Goal: Task Accomplishment & Management: Manage account settings

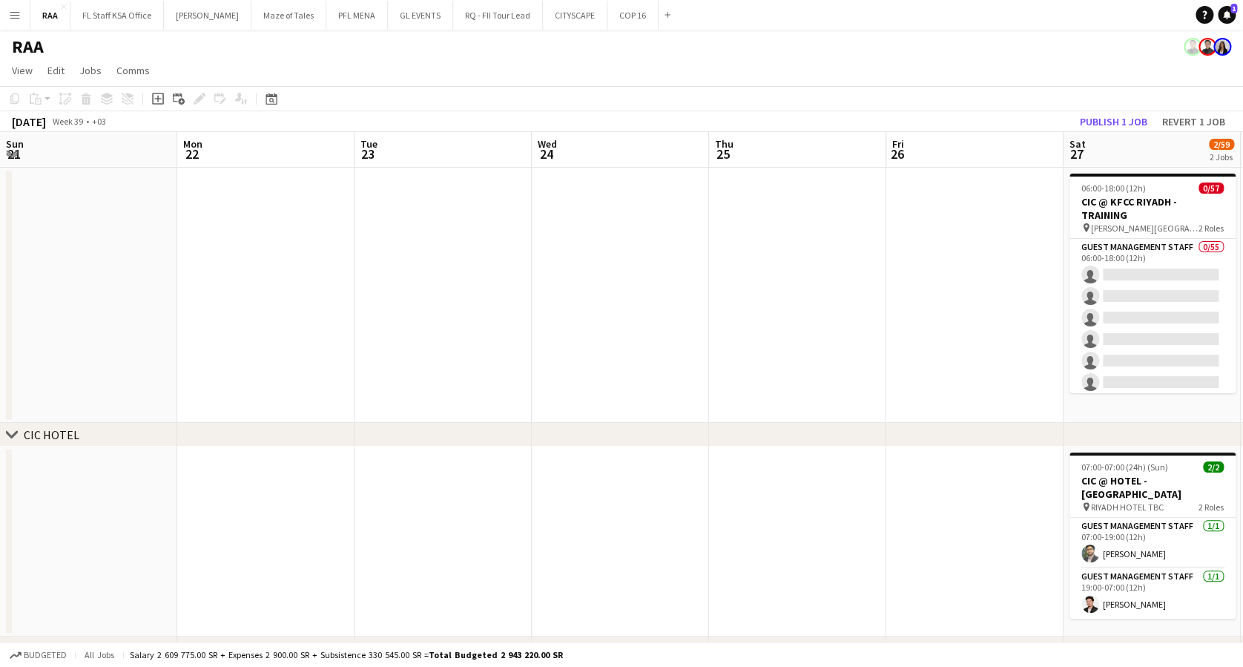
scroll to position [0, 762]
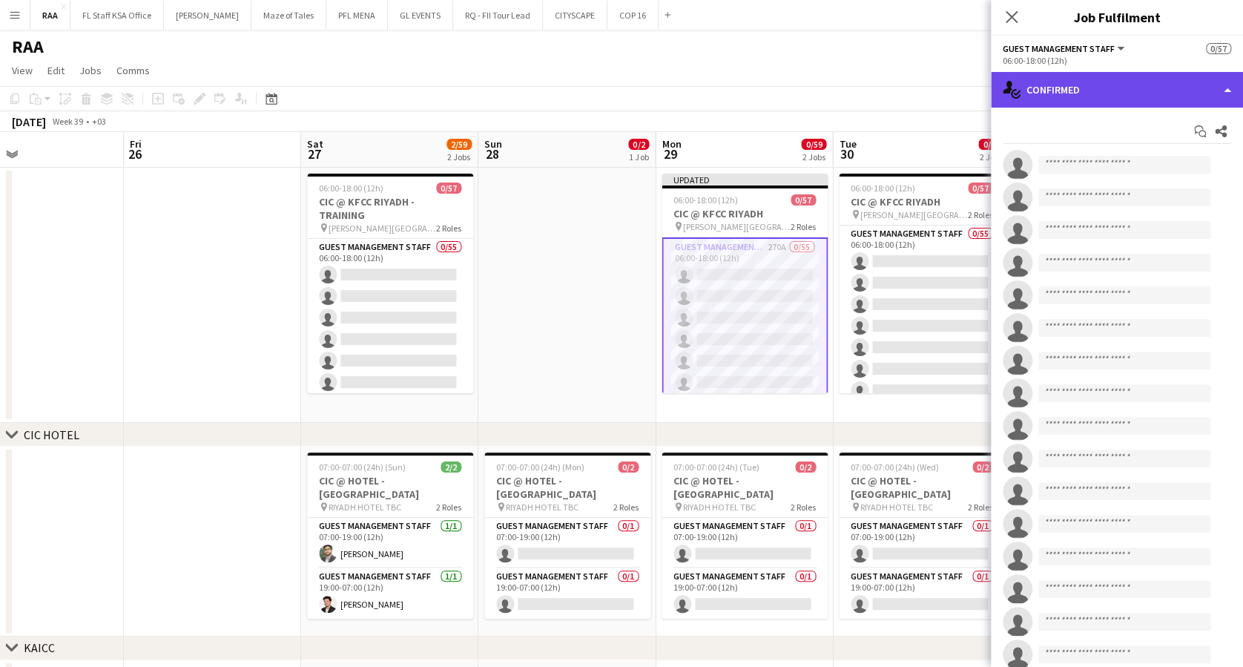
click at [1191, 99] on div "single-neutral-actions-check-2 Confirmed" at bounding box center [1117, 90] width 252 height 36
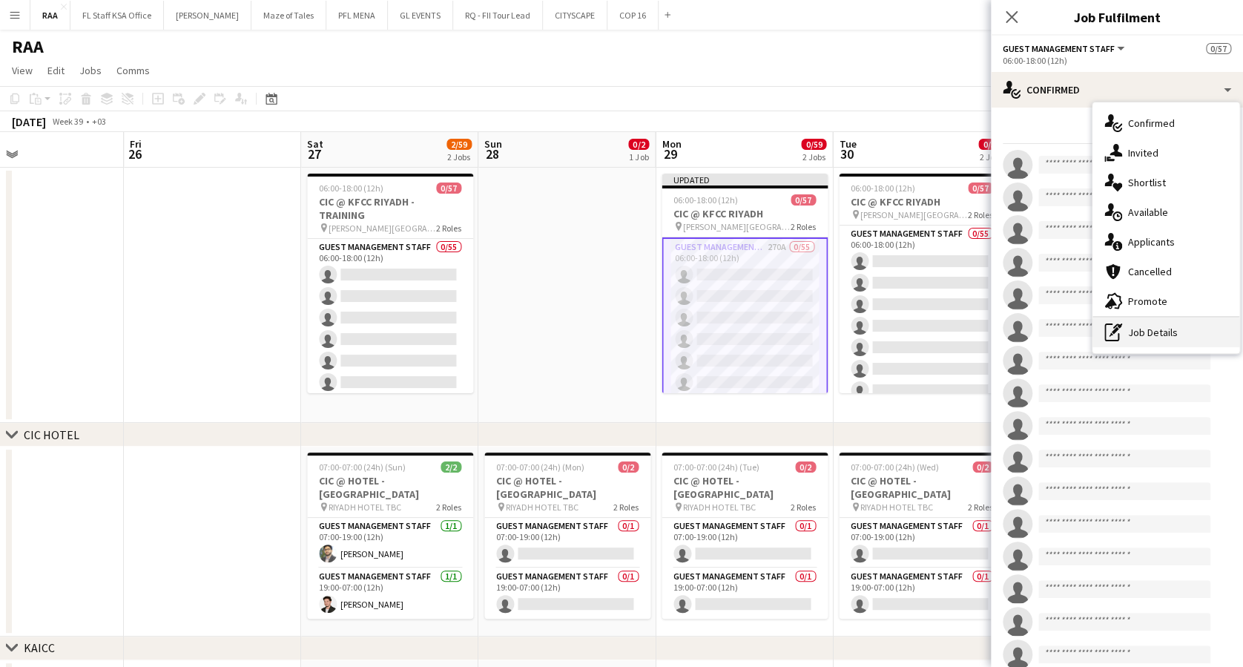
click at [1184, 330] on div "pen-write Job Details" at bounding box center [1165, 332] width 147 height 30
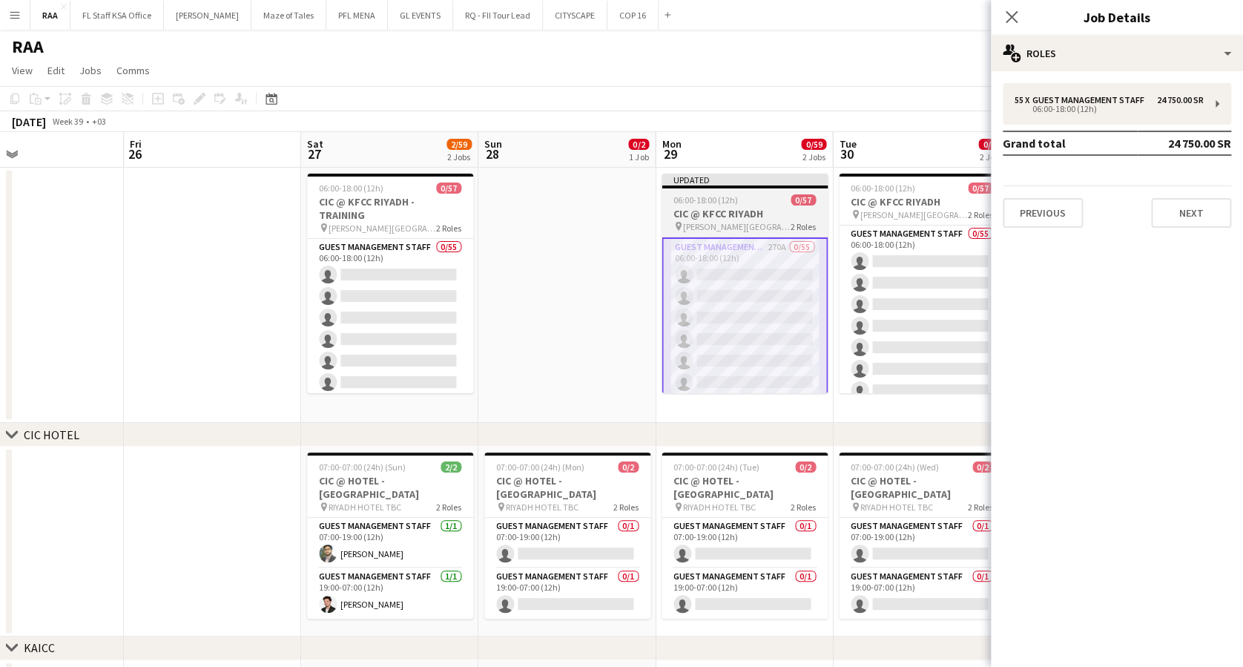
click at [690, 210] on h3 "CIC @ KFCC RIYADH" at bounding box center [744, 213] width 166 height 13
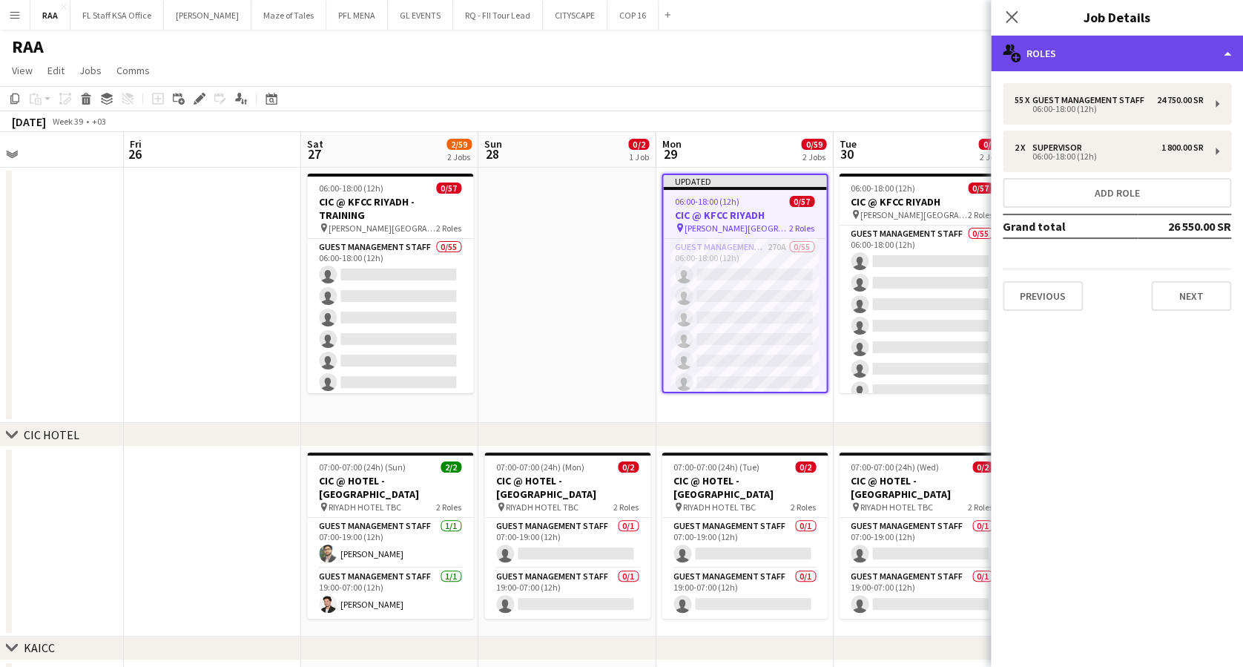
click at [1074, 57] on div "multiple-users-add Roles" at bounding box center [1117, 54] width 252 height 36
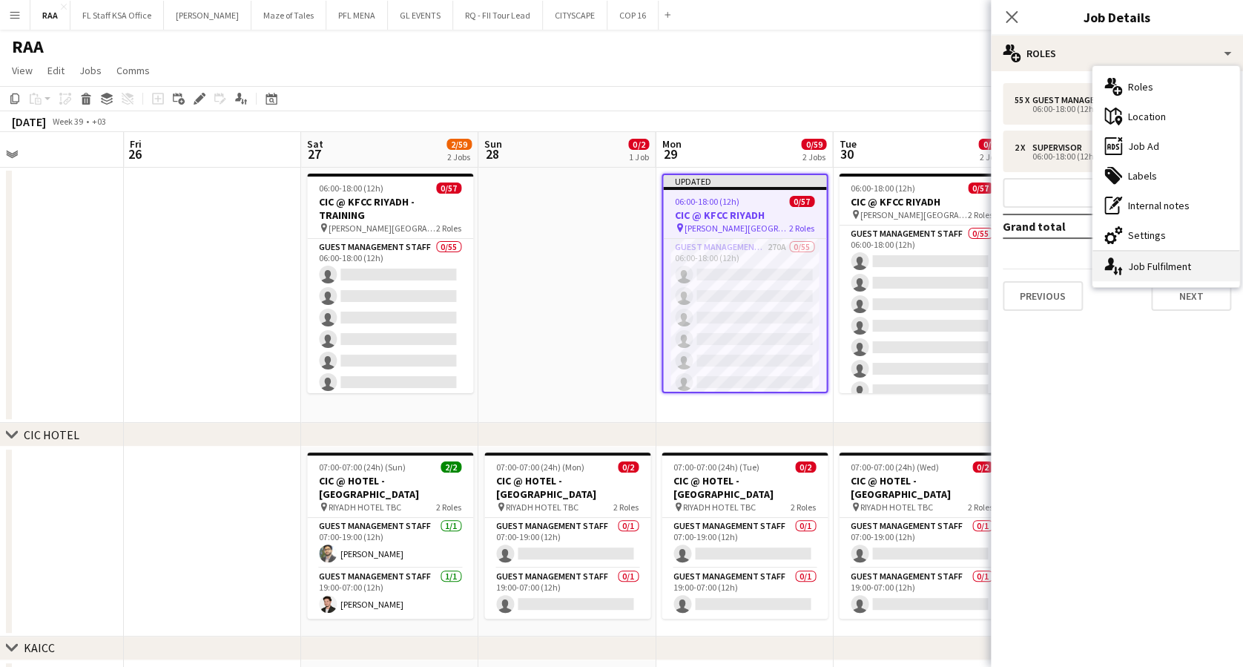
click at [1128, 261] on div "single-neutral-actions-up-down Job Fulfilment" at bounding box center [1165, 266] width 147 height 30
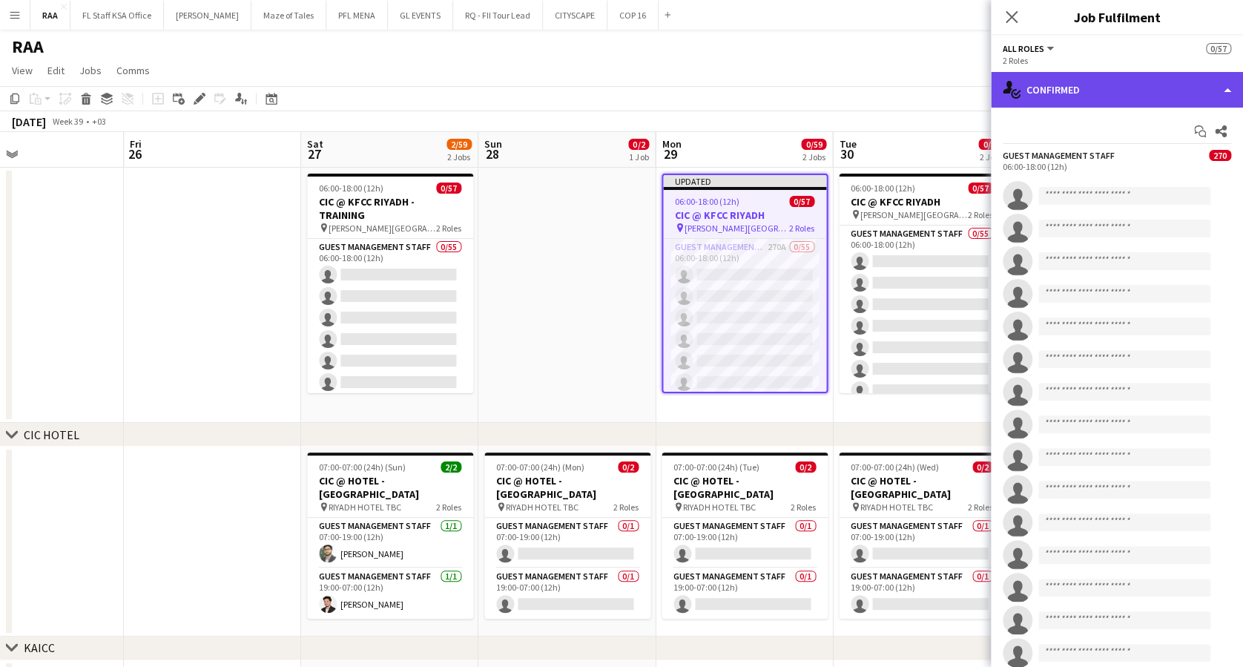
click at [1204, 94] on div "single-neutral-actions-check-2 Confirmed" at bounding box center [1117, 90] width 252 height 36
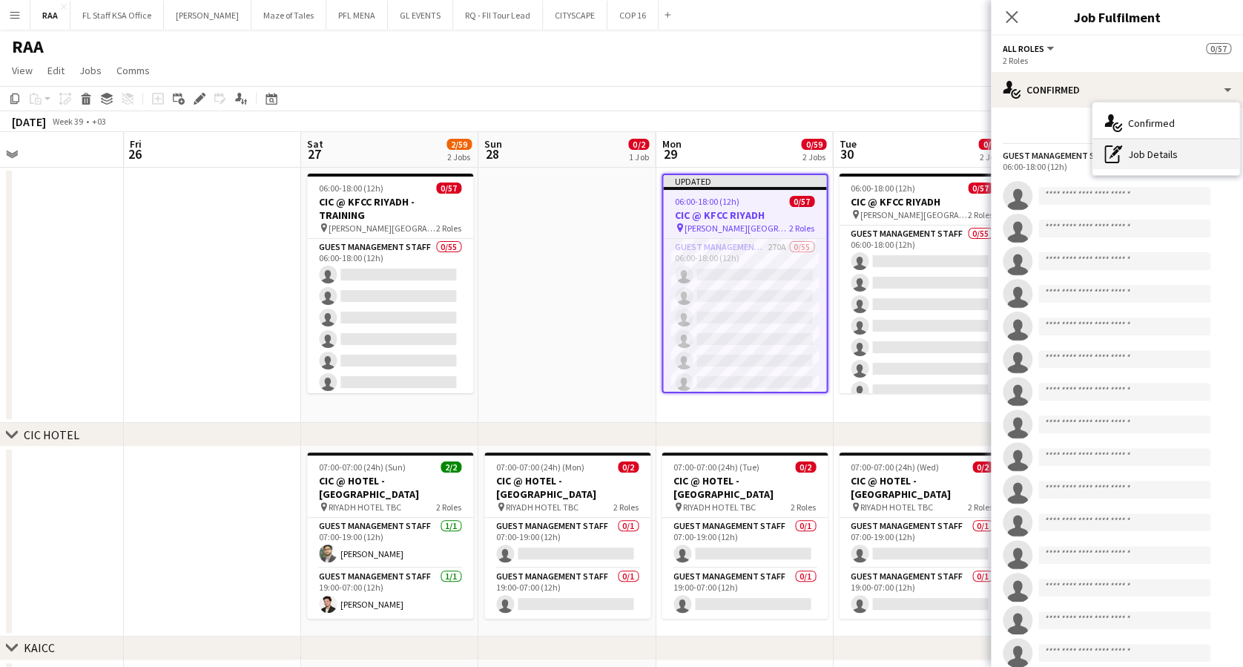
click at [1172, 145] on div "pen-write Job Details" at bounding box center [1165, 154] width 147 height 30
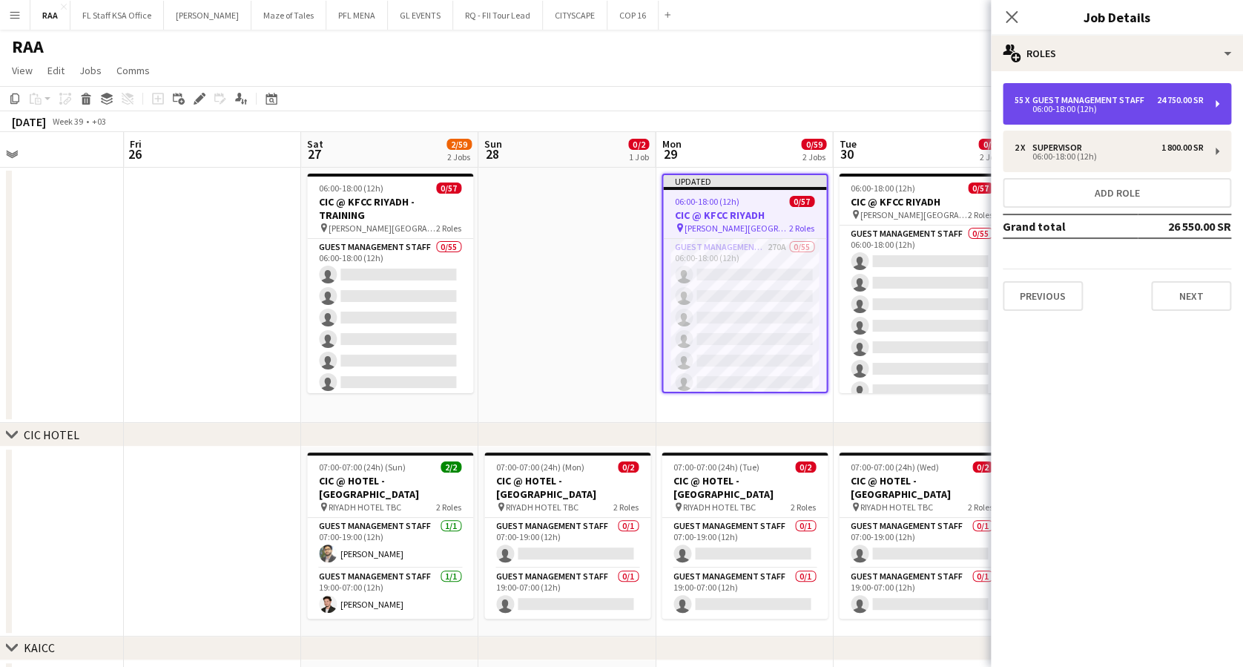
click at [1158, 95] on div "24 750.00 SR" at bounding box center [1180, 100] width 47 height 10
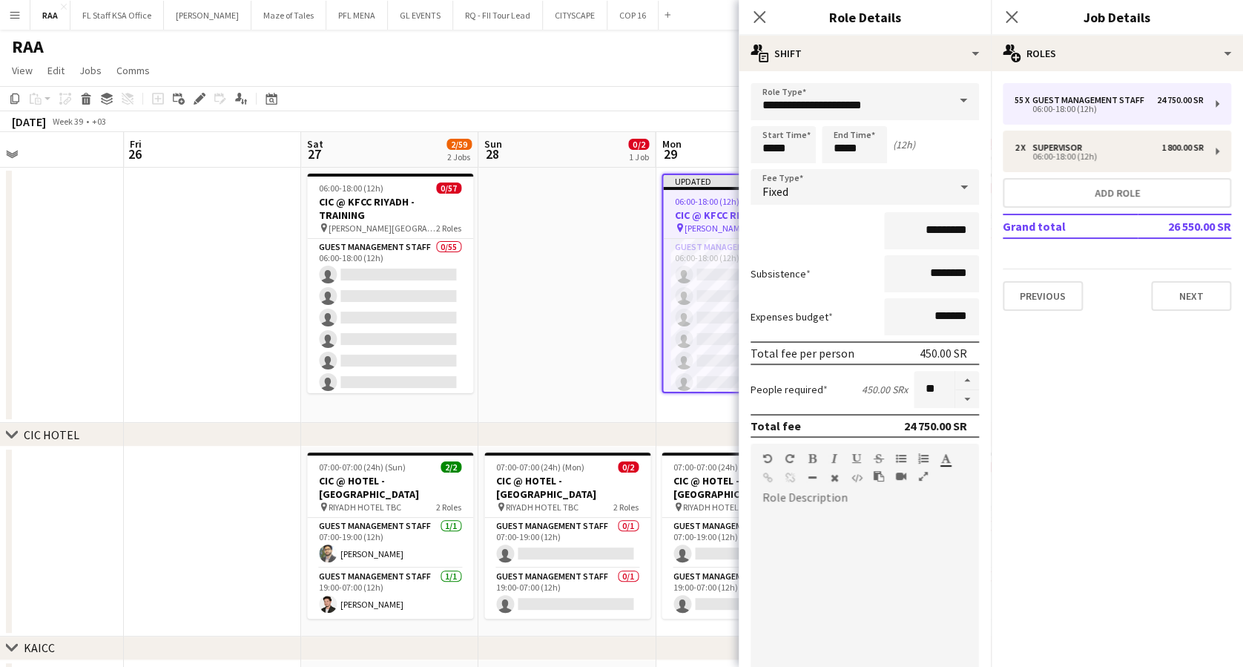
click at [767, 4] on div "Close pop-in" at bounding box center [760, 17] width 42 height 34
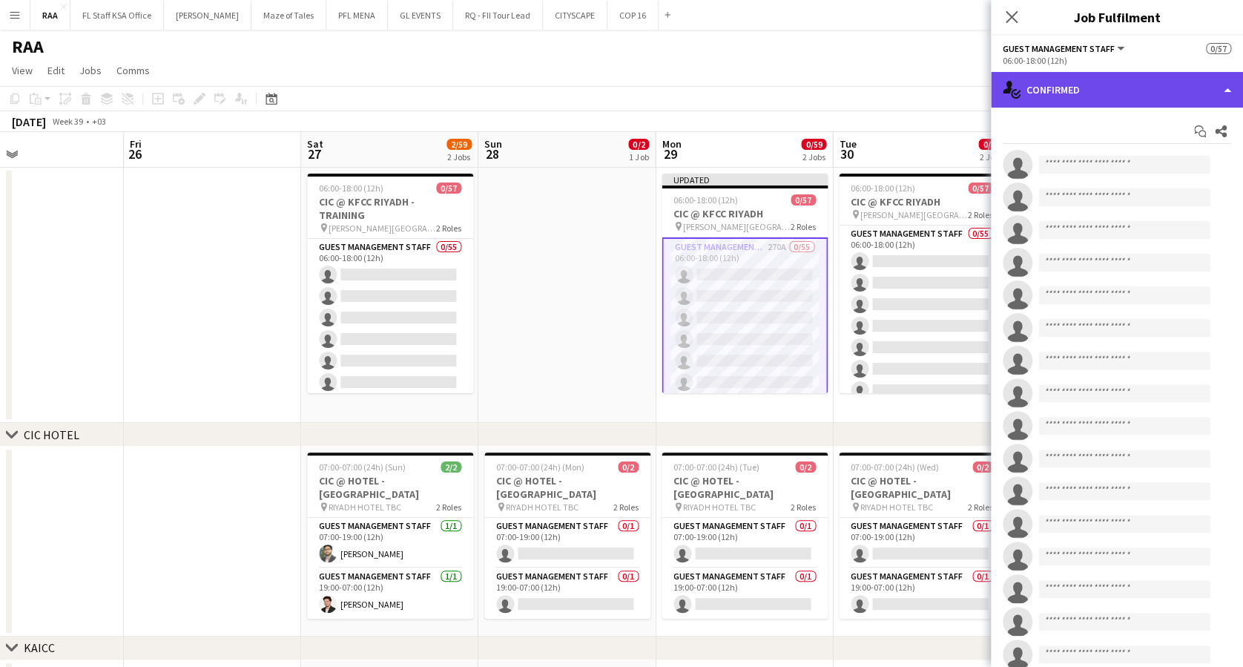
click at [1023, 106] on div "single-neutral-actions-check-2 Confirmed" at bounding box center [1117, 90] width 252 height 36
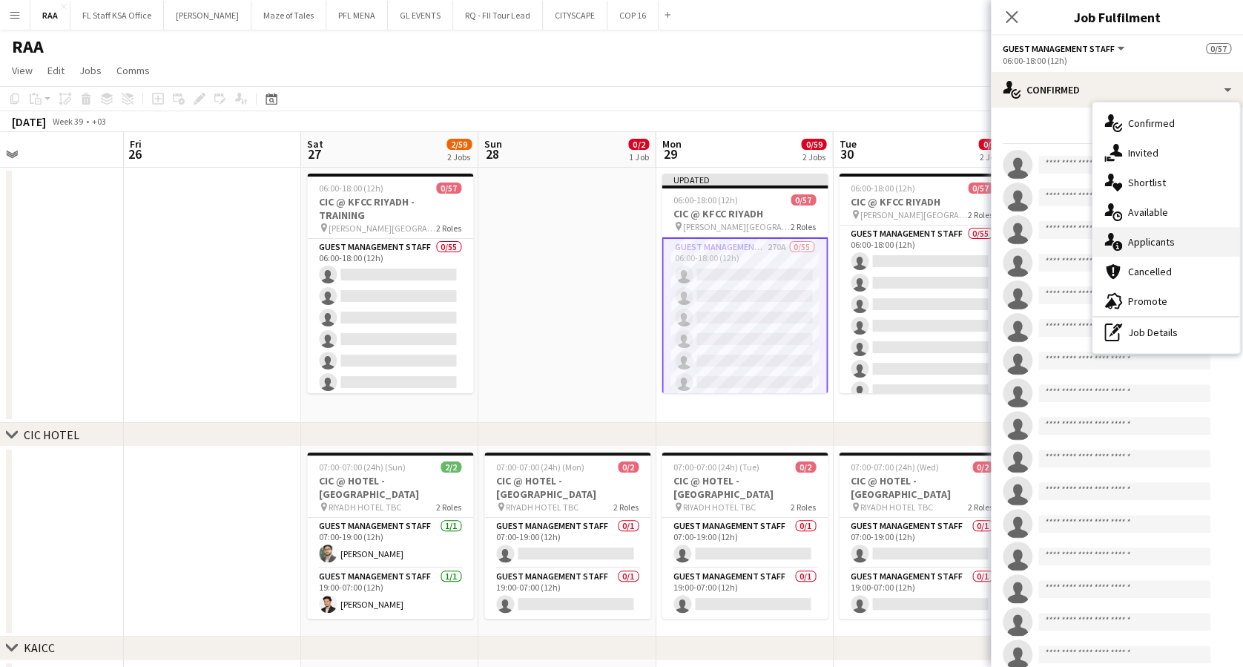
click at [1169, 250] on div "single-neutral-actions-information Applicants" at bounding box center [1165, 242] width 147 height 30
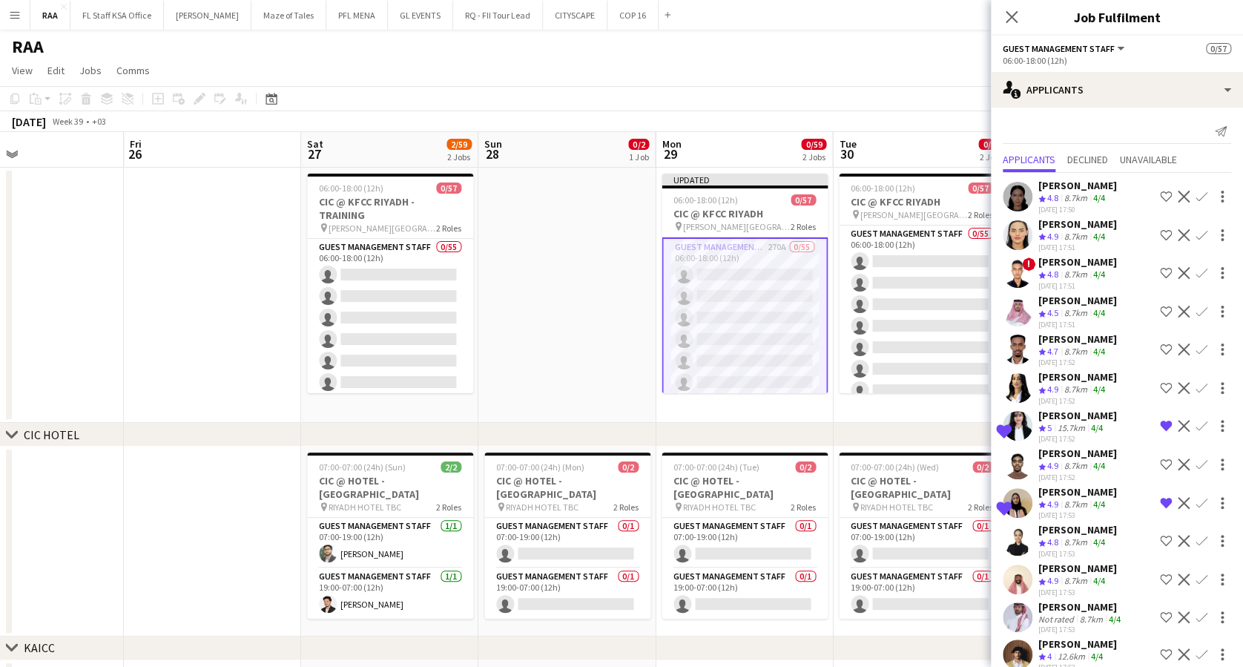
click at [1089, 422] on div "4/4" at bounding box center [1097, 428] width 18 height 13
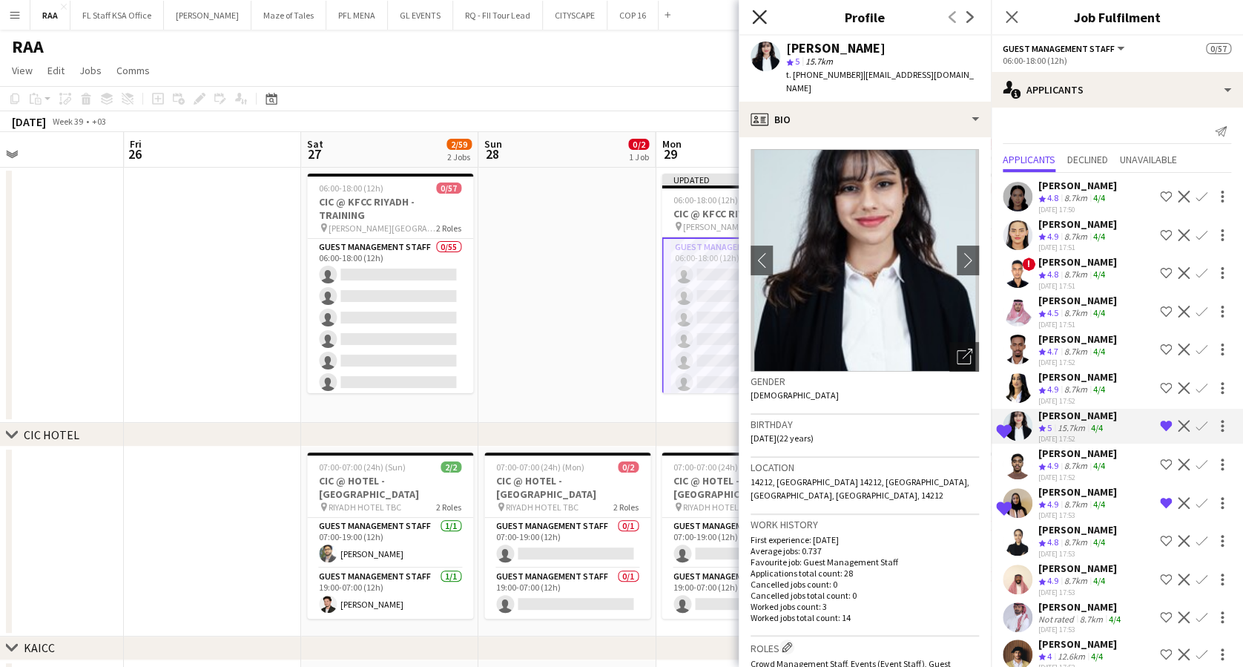
click at [753, 15] on icon "Close pop-in" at bounding box center [759, 17] width 14 height 14
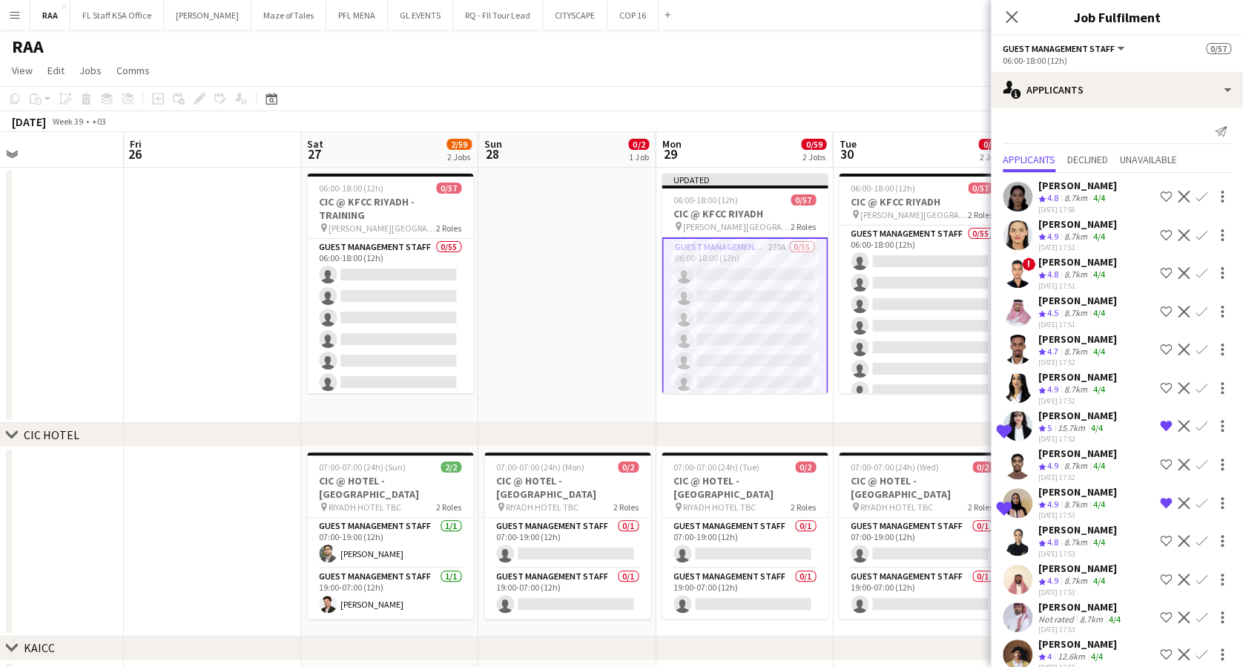
click at [1081, 498] on div "8.7km" at bounding box center [1075, 504] width 29 height 13
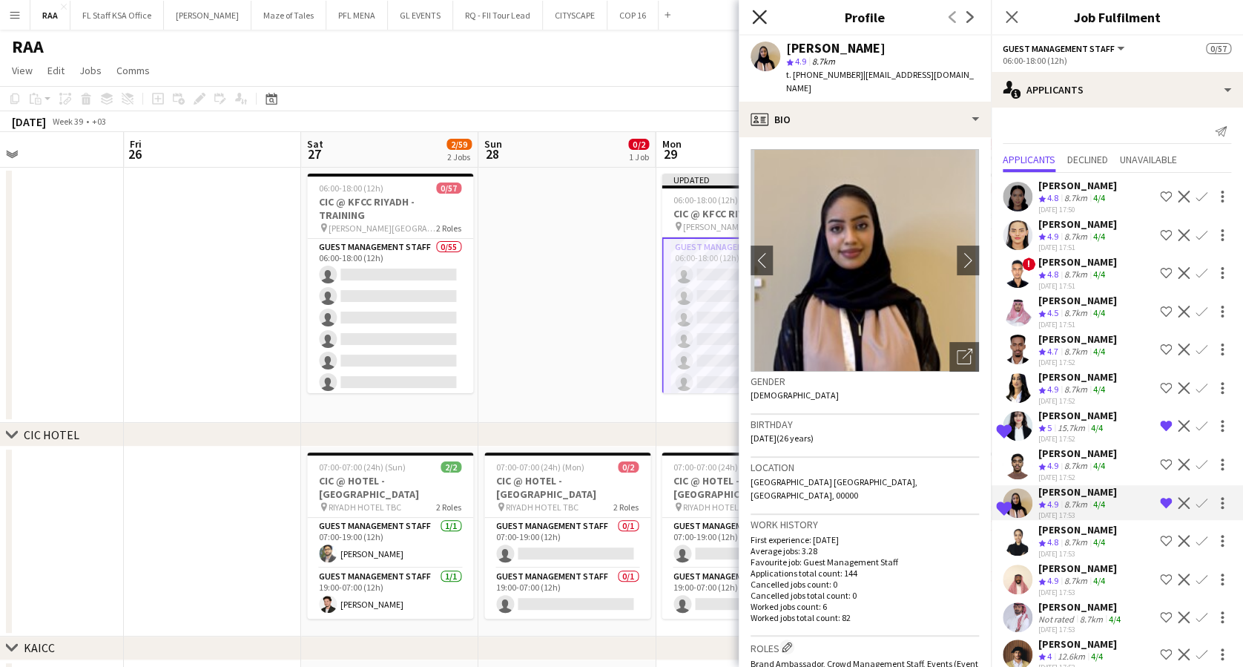
click at [760, 23] on icon "Close pop-in" at bounding box center [759, 17] width 14 height 14
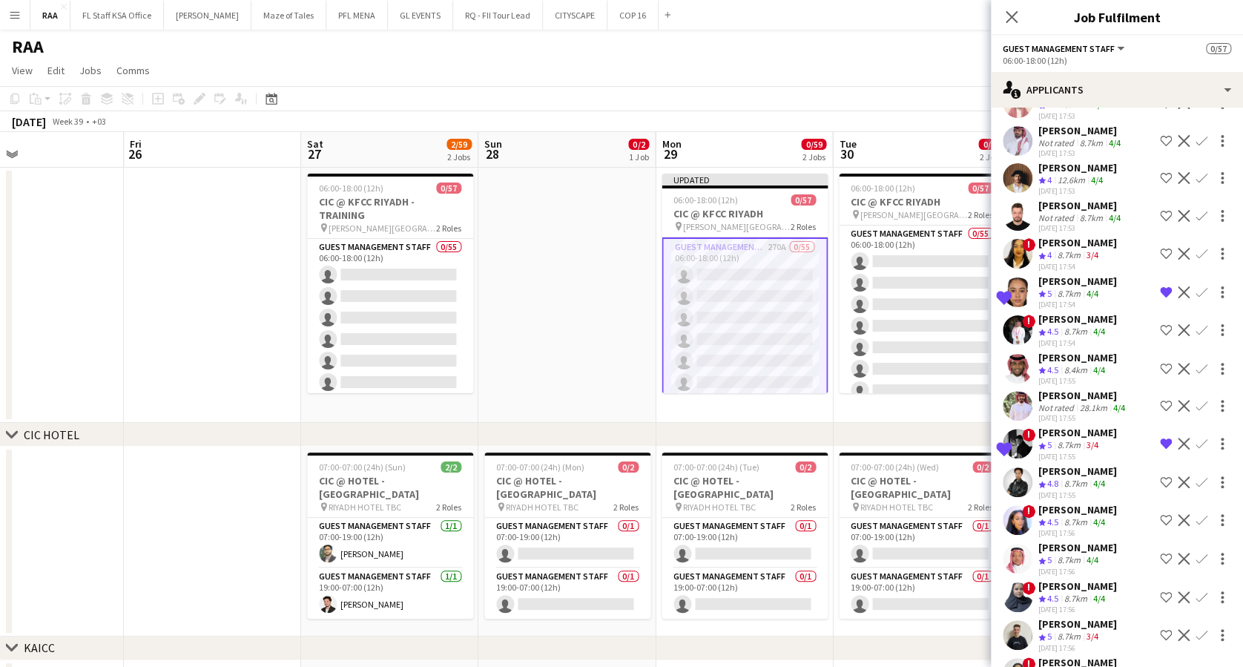
scroll to position [494, 0]
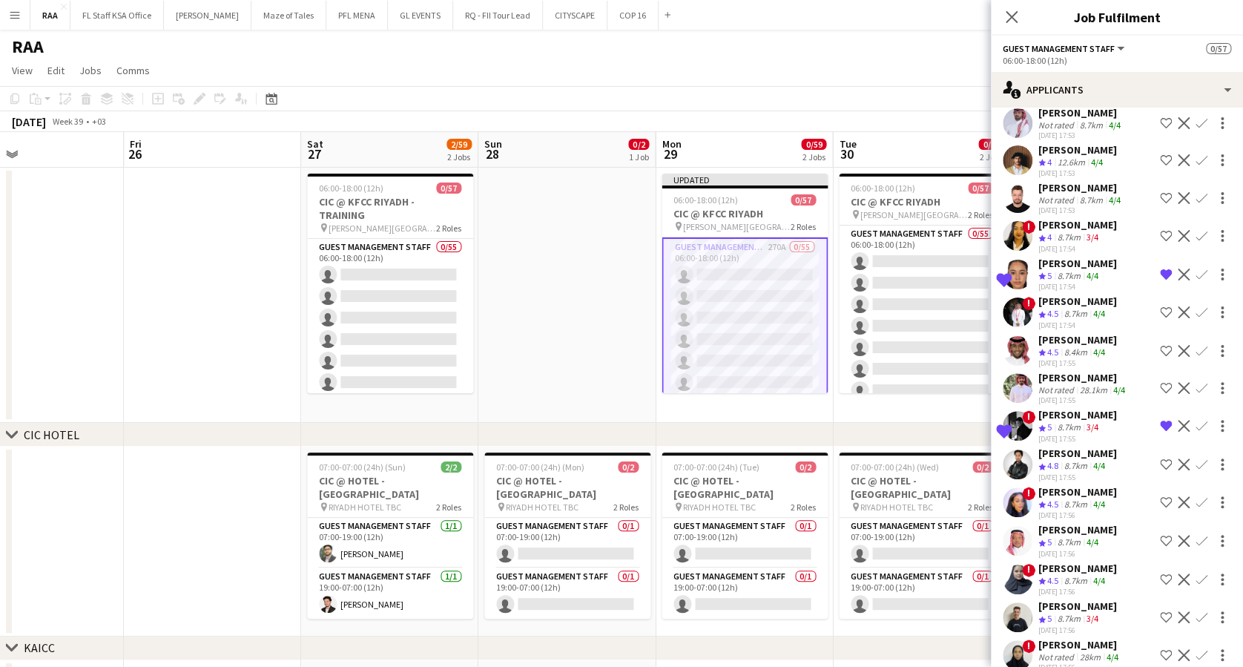
click at [1083, 270] on div "8.7km" at bounding box center [1068, 276] width 29 height 13
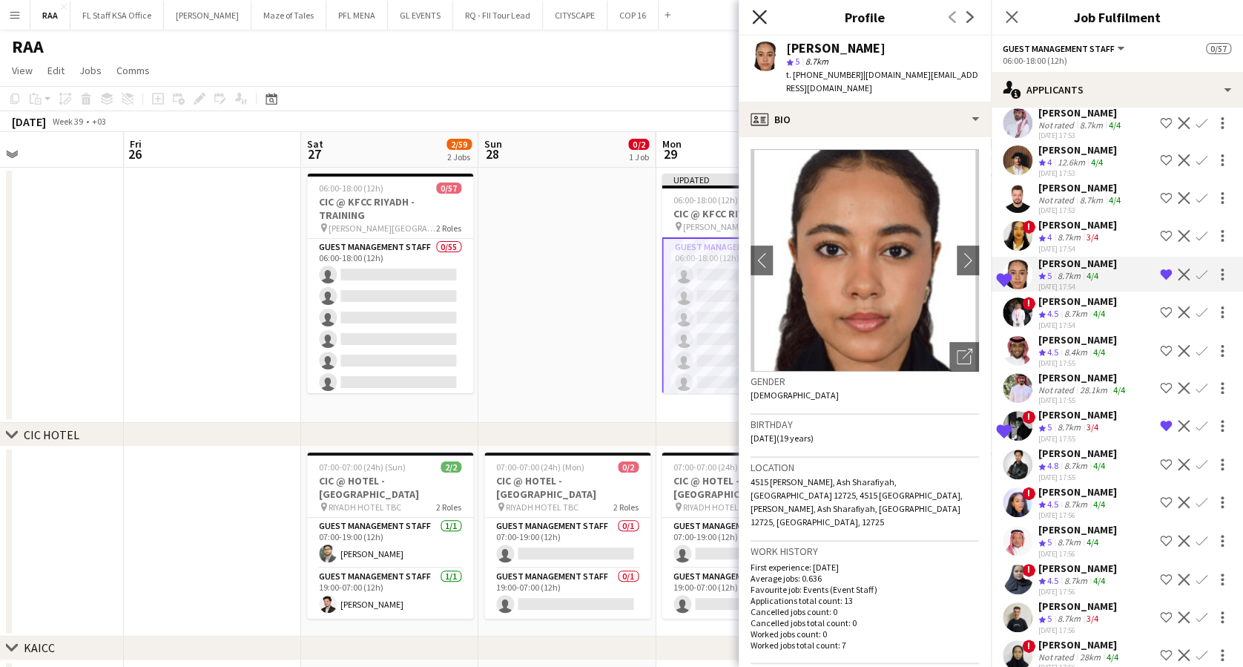
click at [762, 12] on icon "Close pop-in" at bounding box center [759, 17] width 14 height 14
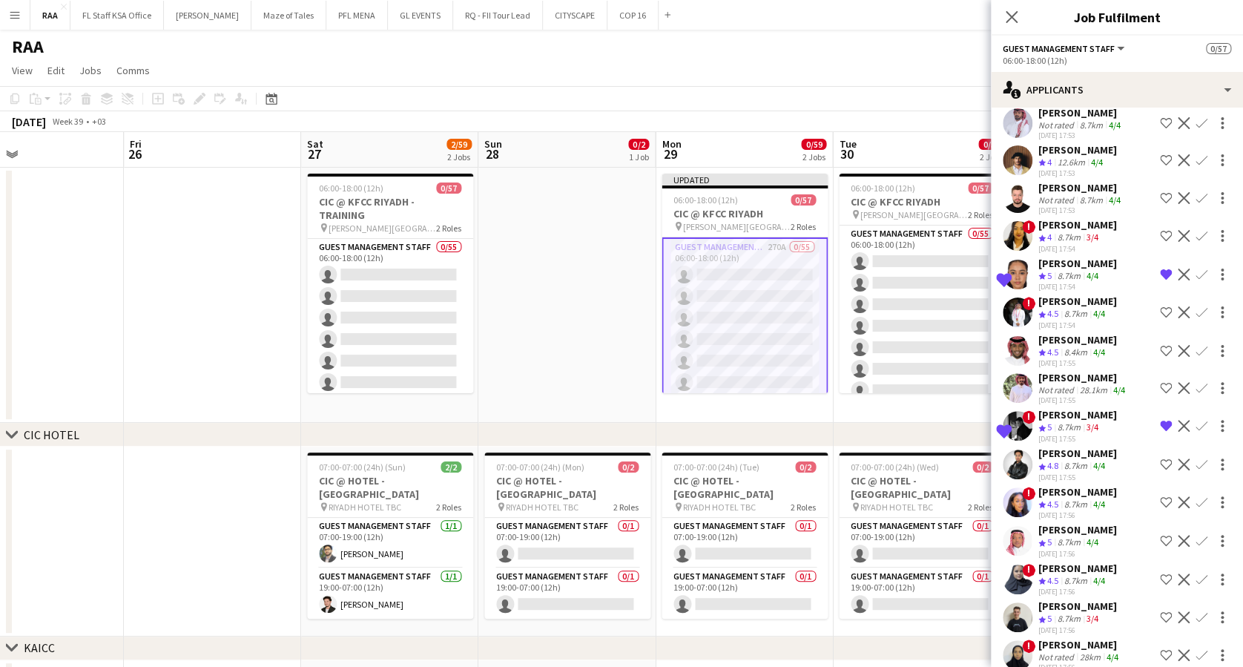
click at [1075, 408] on div "[PERSON_NAME]" at bounding box center [1077, 414] width 79 height 13
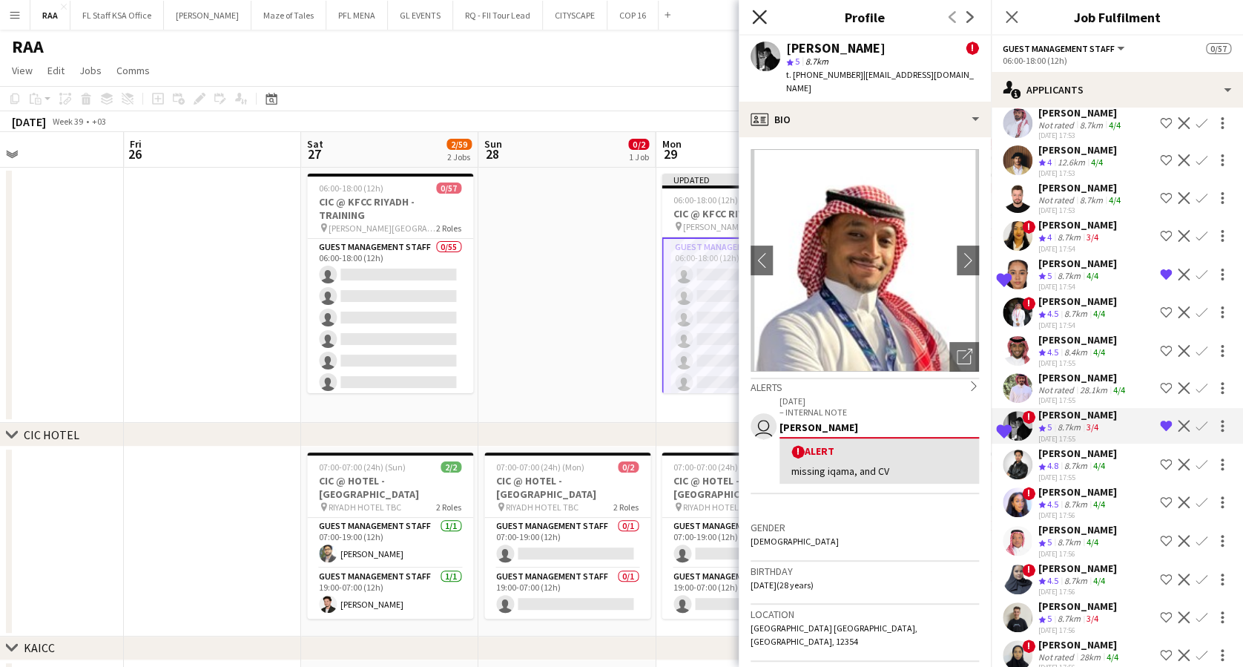
click at [759, 17] on icon at bounding box center [759, 17] width 14 height 14
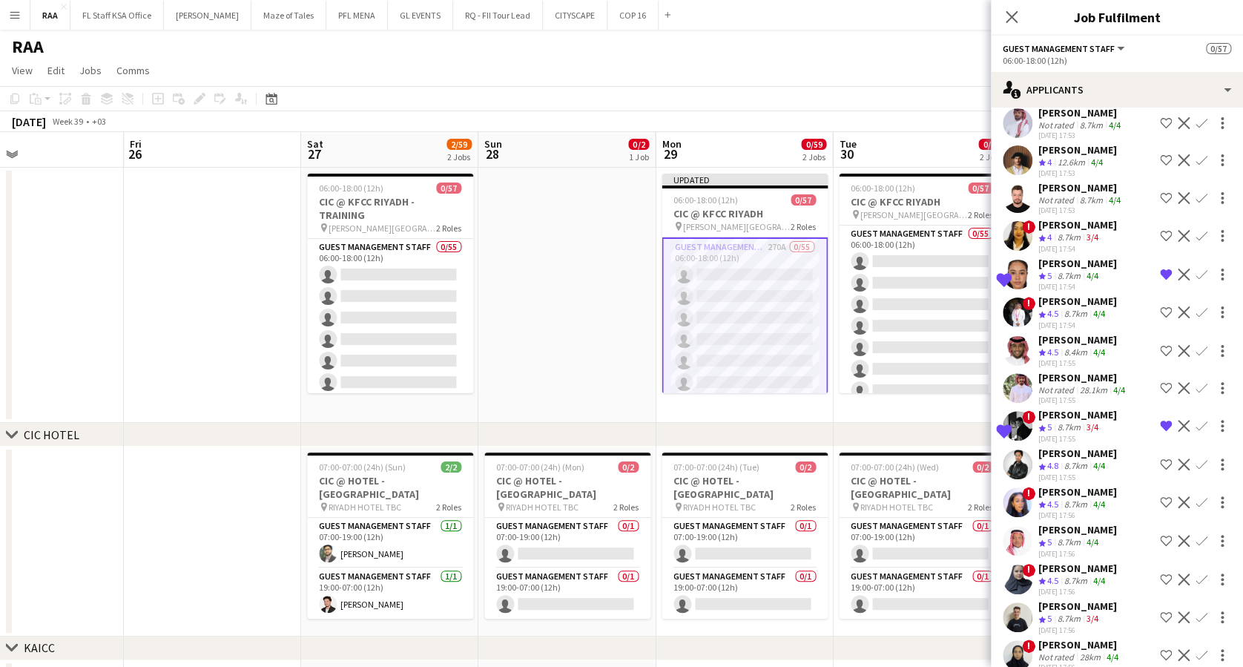
scroll to position [692, 0]
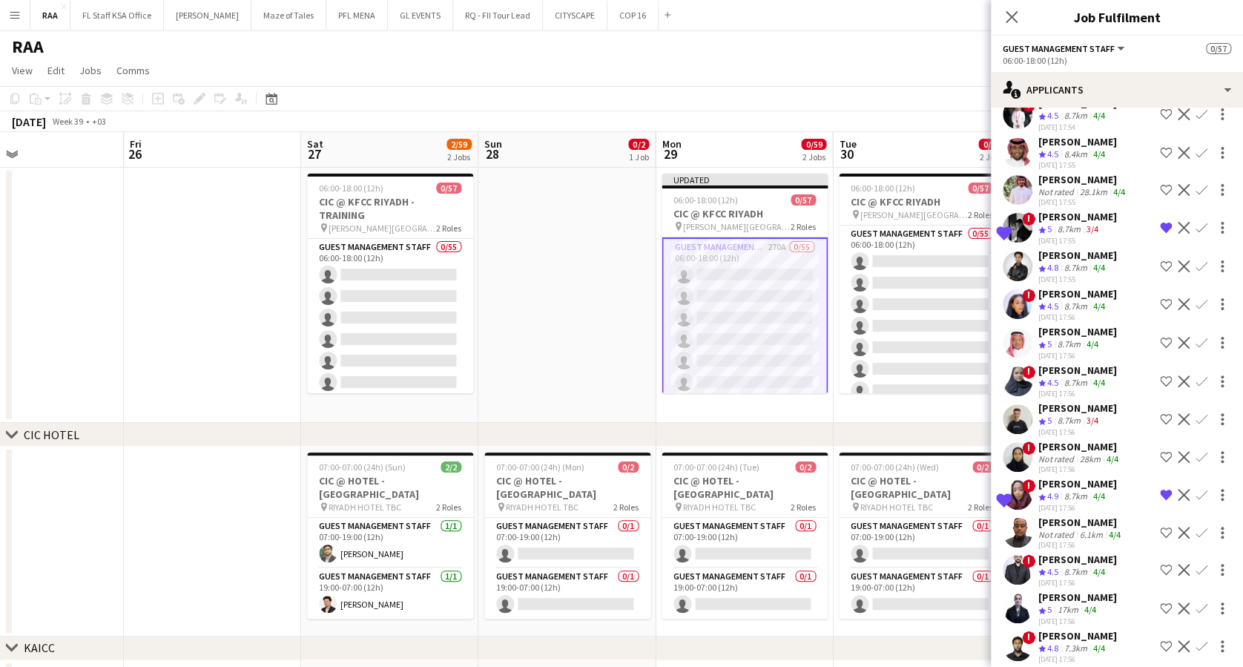
click at [1080, 477] on div "[PERSON_NAME]" at bounding box center [1077, 483] width 79 height 13
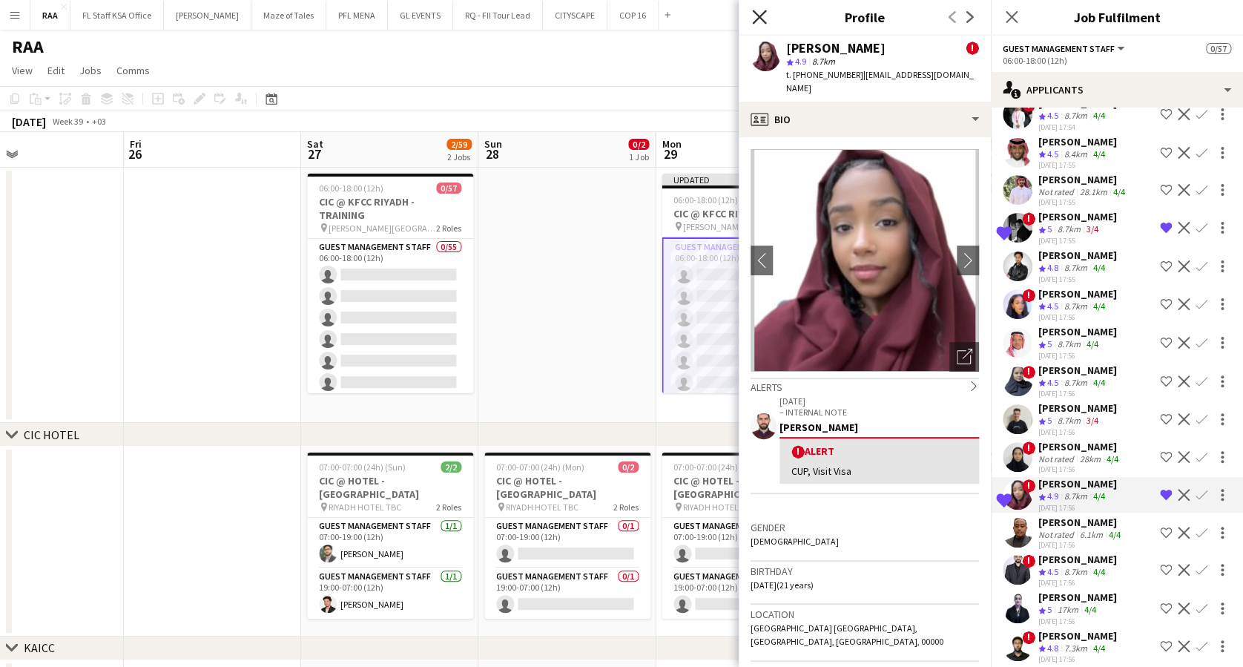
click at [759, 18] on icon at bounding box center [759, 17] width 14 height 14
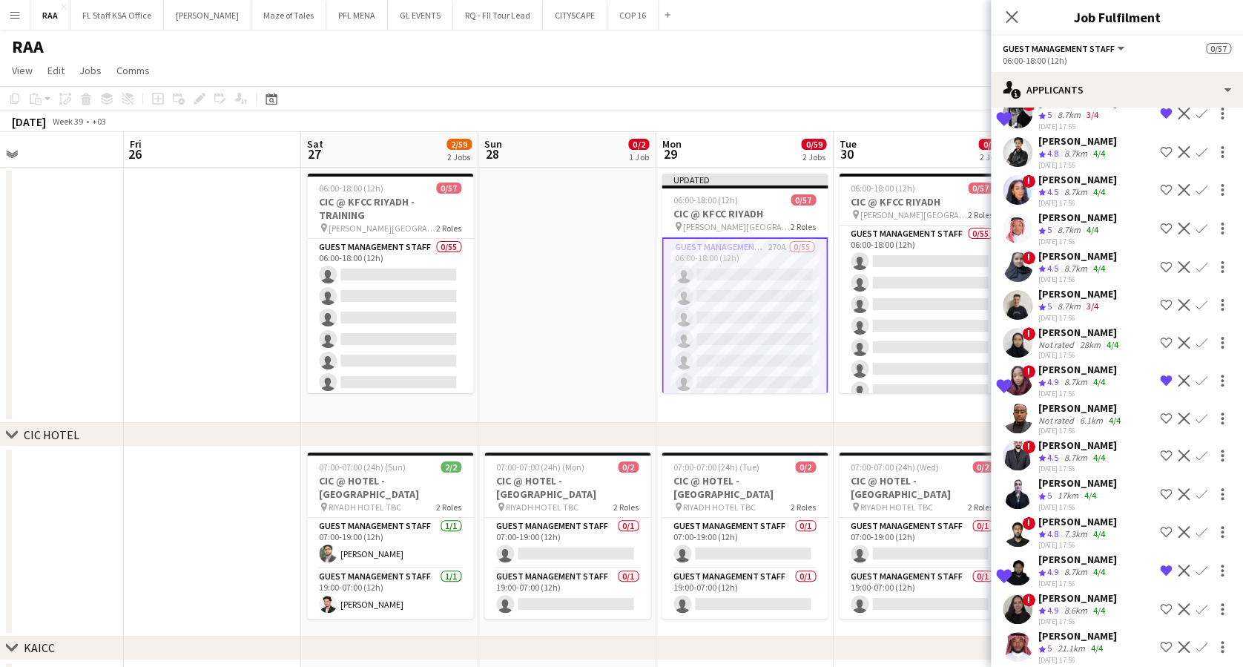
scroll to position [890, 0]
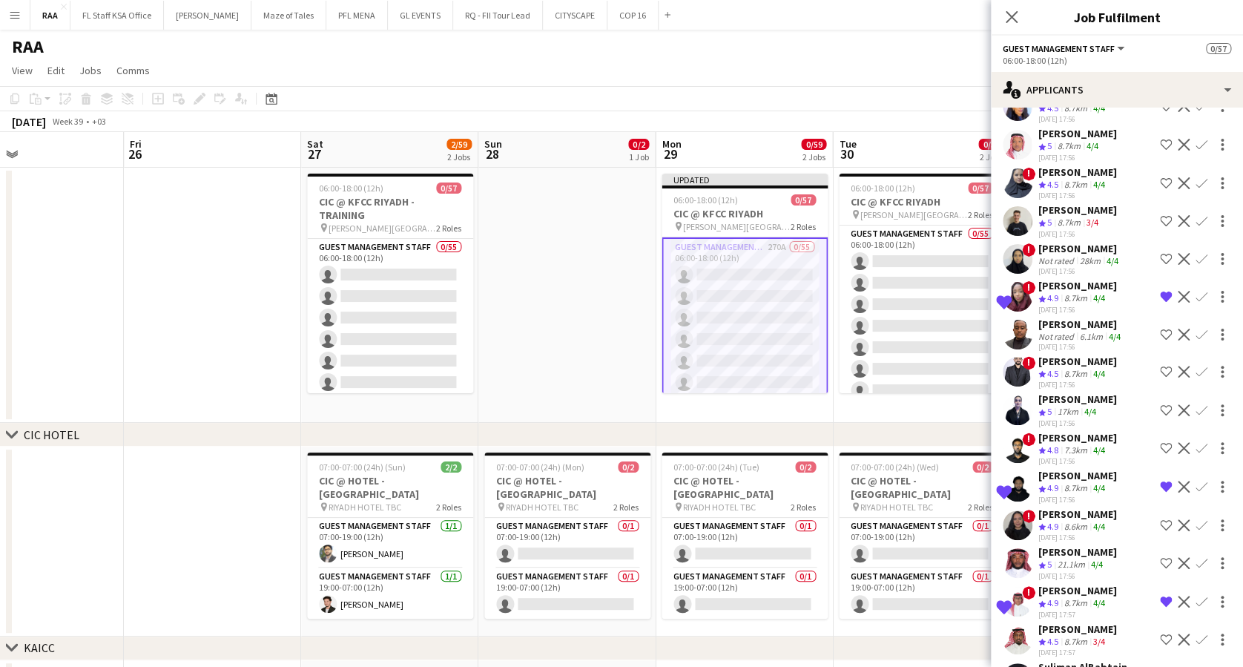
click at [1115, 482] on div "Crew rating 4.9 8.7km 4/4" at bounding box center [1077, 488] width 79 height 13
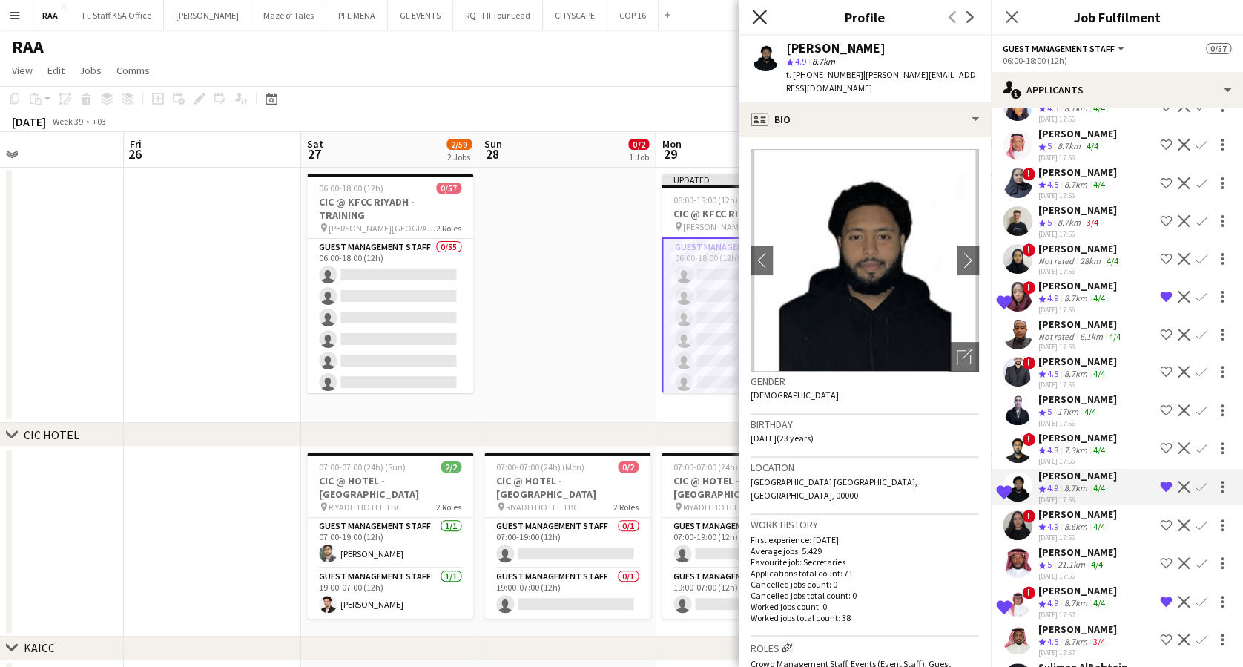
click at [761, 18] on icon "Close pop-in" at bounding box center [759, 17] width 14 height 14
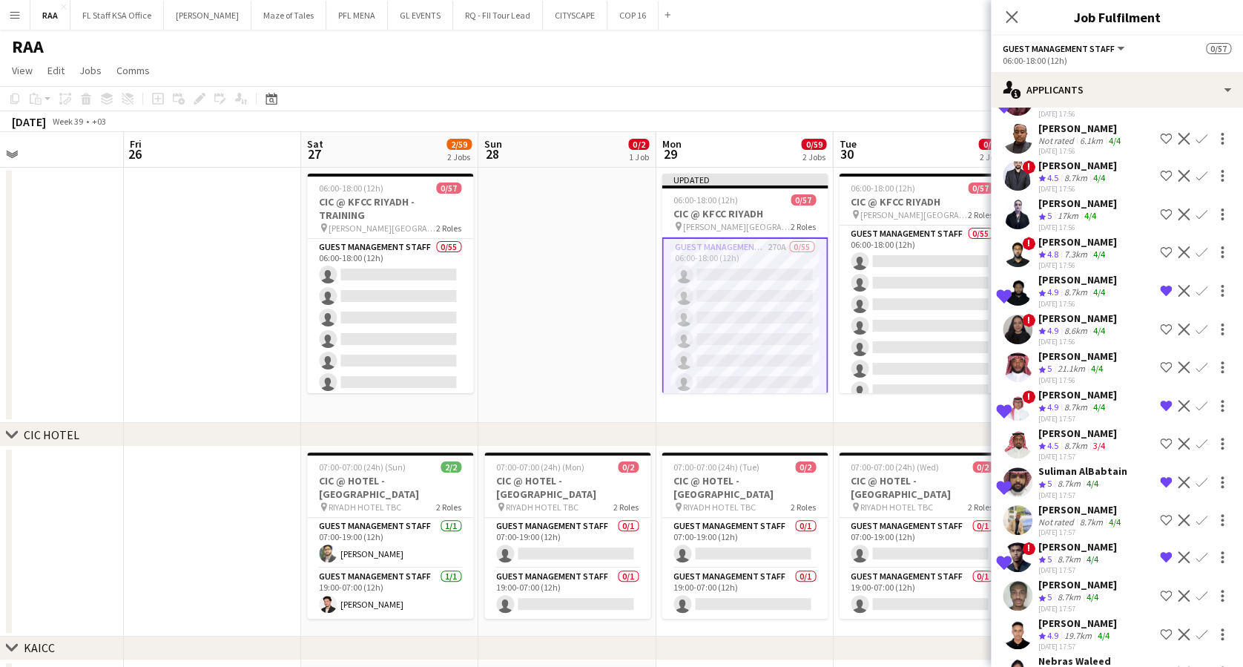
scroll to position [1087, 0]
click at [1054, 386] on div "[PERSON_NAME]" at bounding box center [1077, 392] width 79 height 13
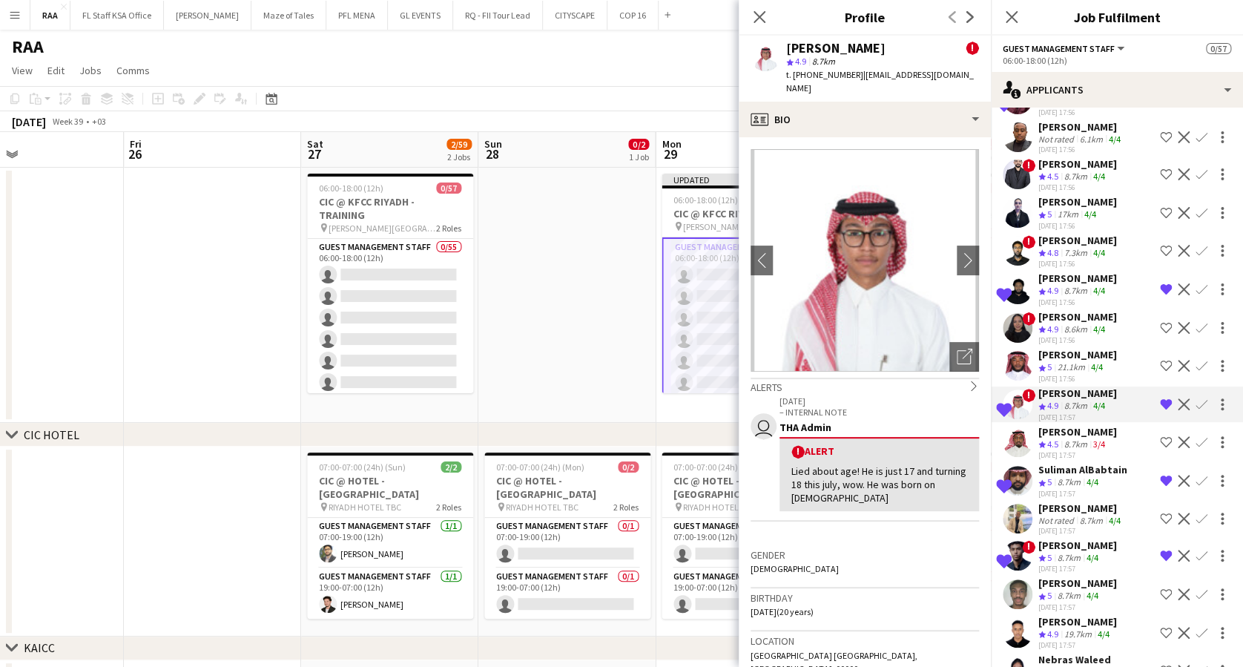
click at [756, 3] on div "Close pop-in" at bounding box center [760, 17] width 42 height 34
click at [756, 20] on icon at bounding box center [759, 17] width 14 height 14
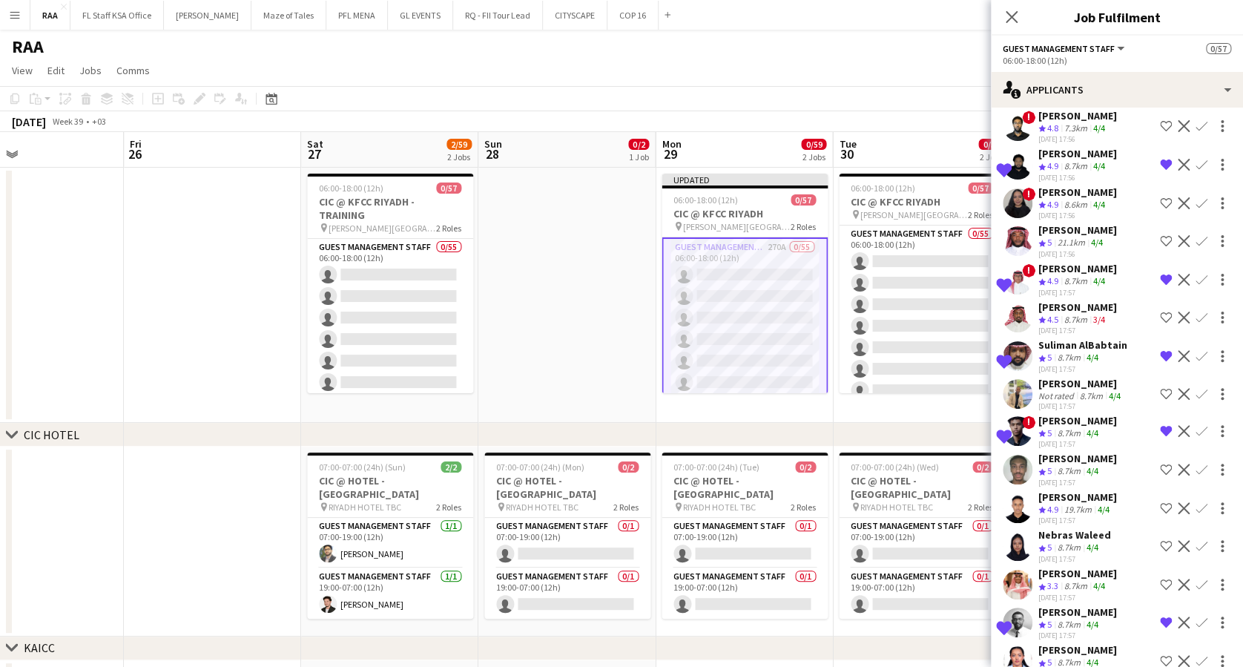
scroll to position [1285, 0]
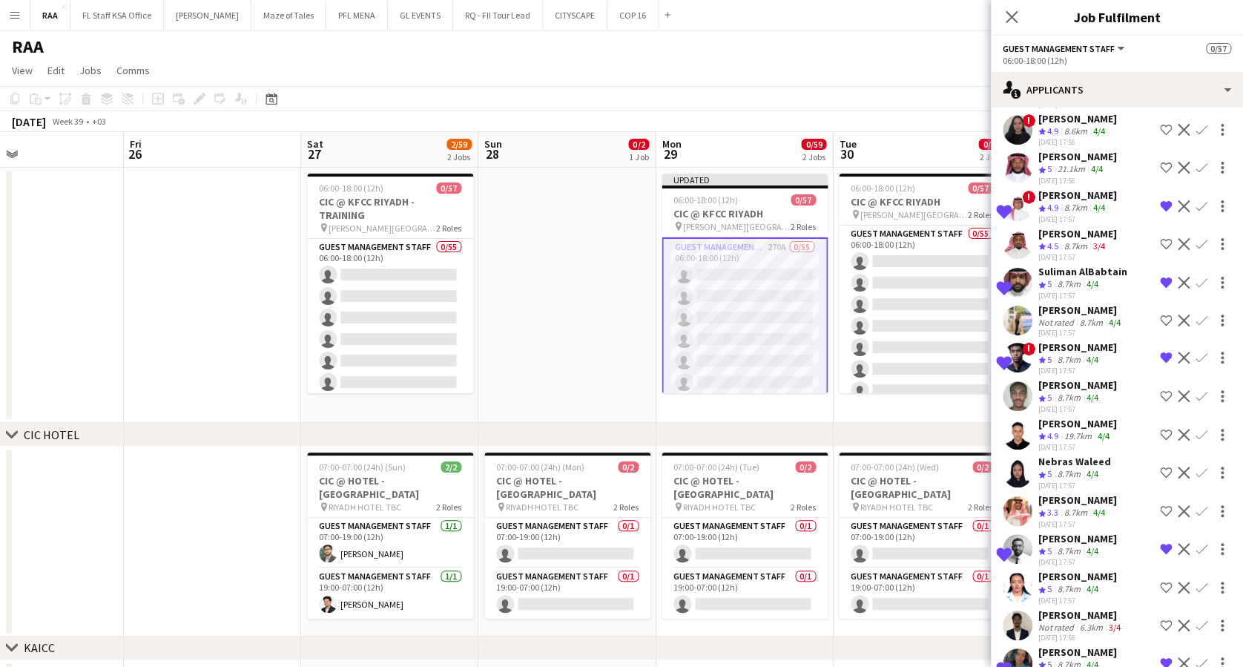
click at [1080, 354] on div "8.7km" at bounding box center [1068, 360] width 29 height 13
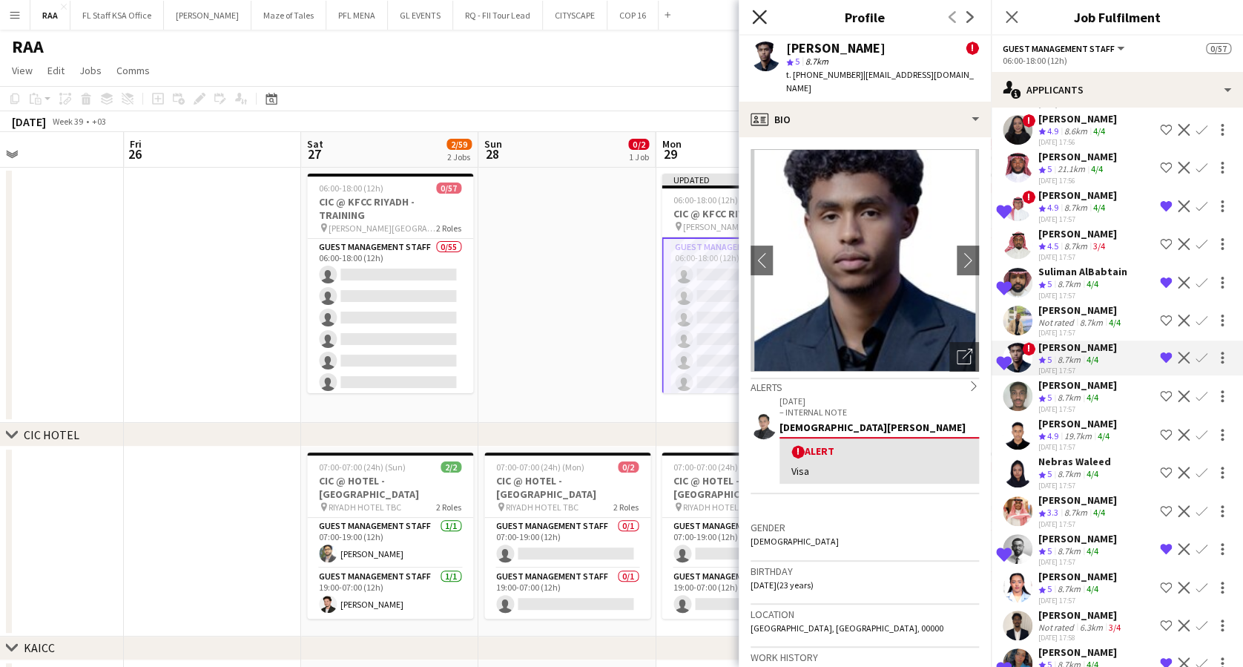
click at [759, 18] on icon at bounding box center [759, 17] width 14 height 14
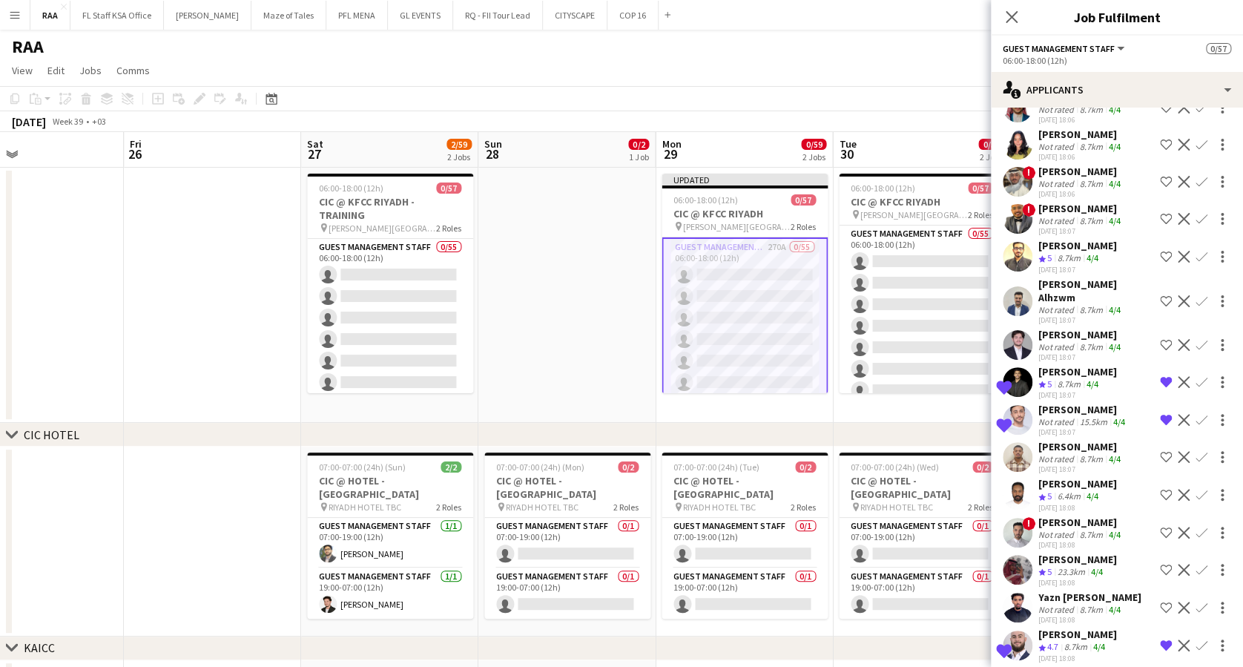
scroll to position [4350, 0]
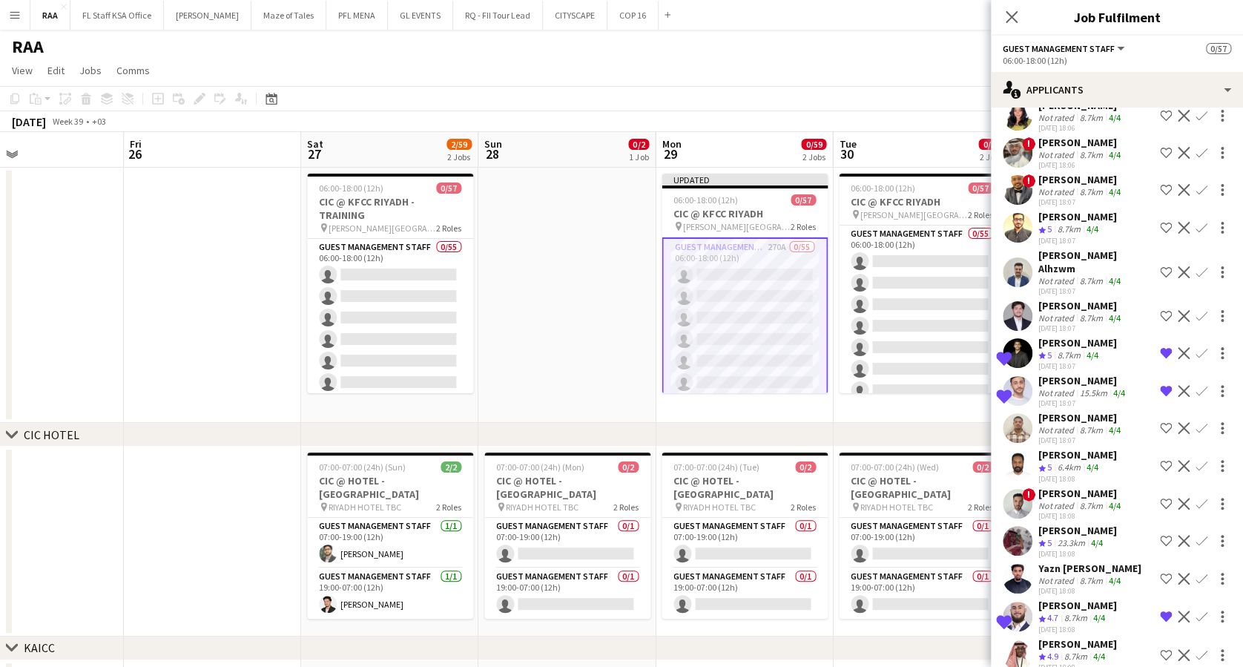
click at [1056, 374] on div "[PERSON_NAME]" at bounding box center [1083, 380] width 90 height 13
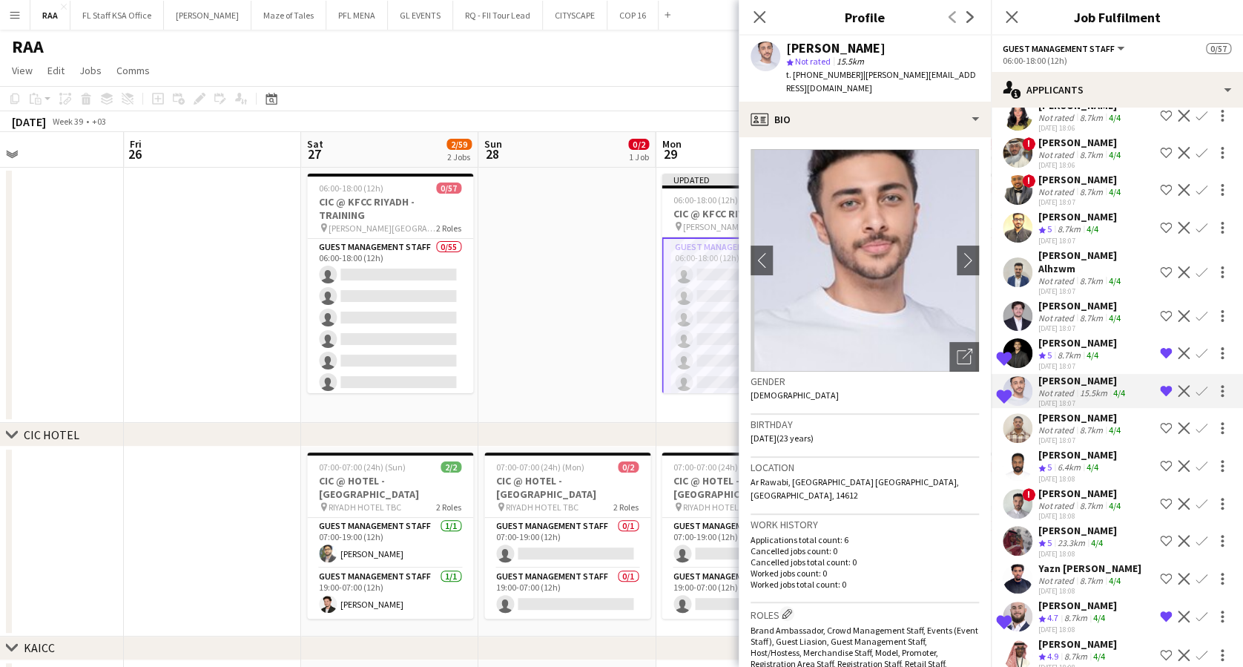
click at [1072, 336] on div "[PERSON_NAME]" at bounding box center [1077, 342] width 79 height 13
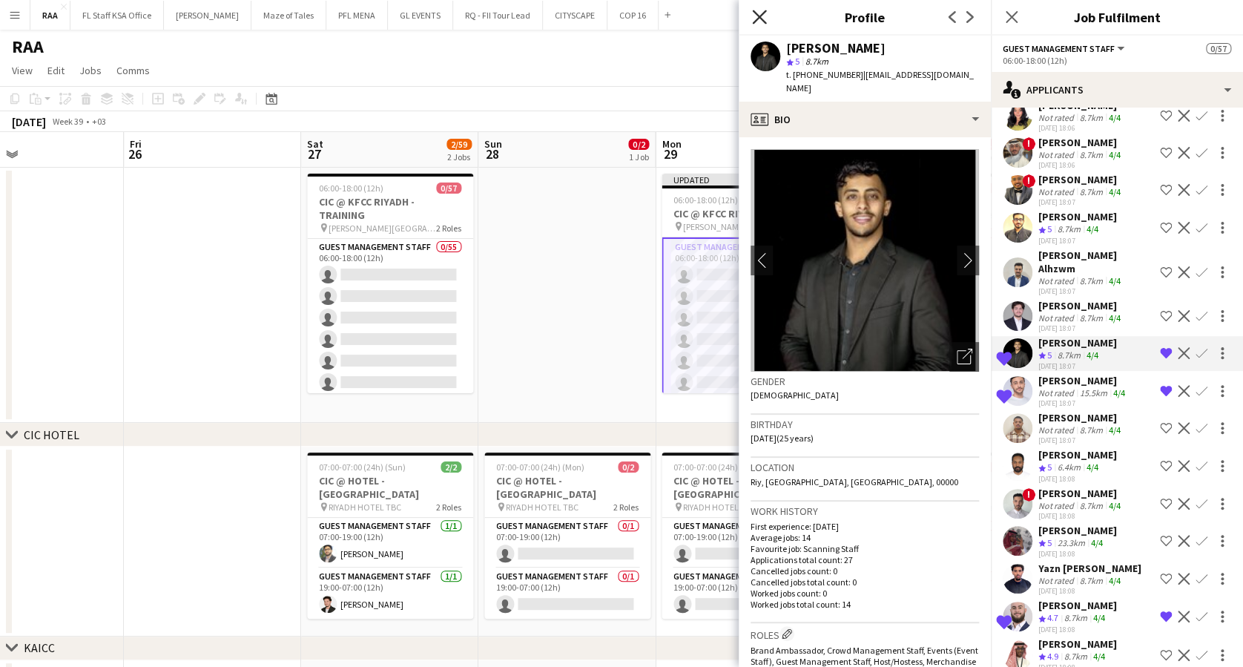
click at [759, 22] on icon "Close pop-in" at bounding box center [759, 17] width 14 height 14
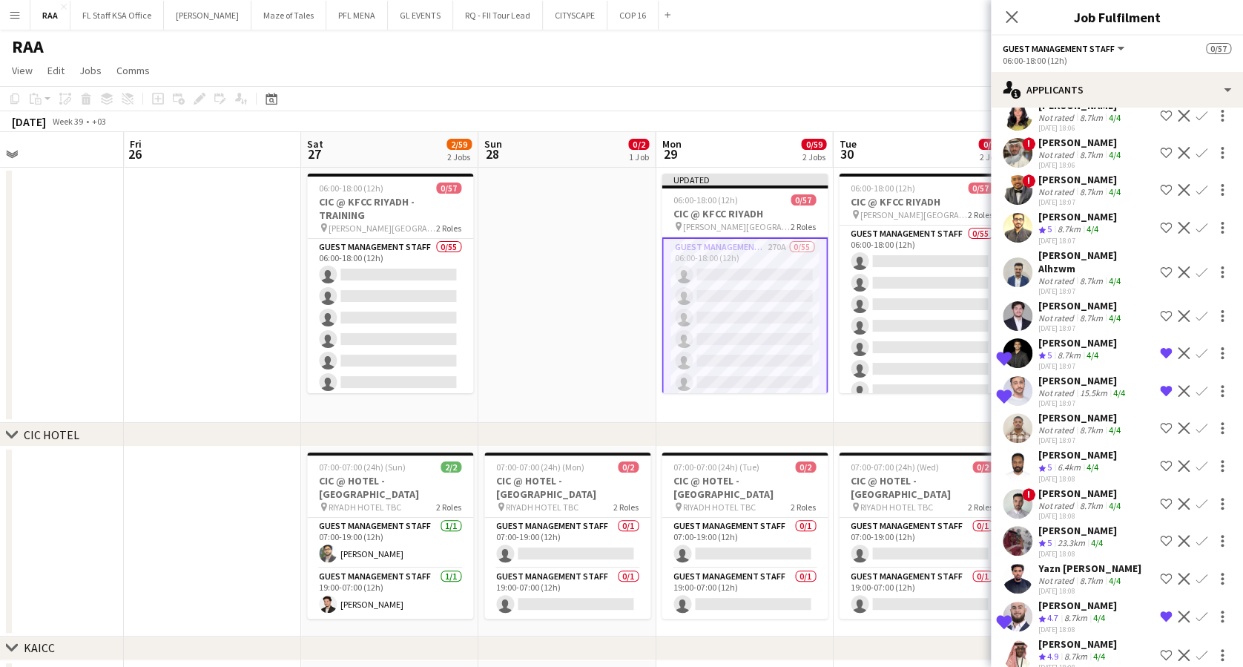
click at [1066, 349] on div "8.7km" at bounding box center [1068, 355] width 29 height 13
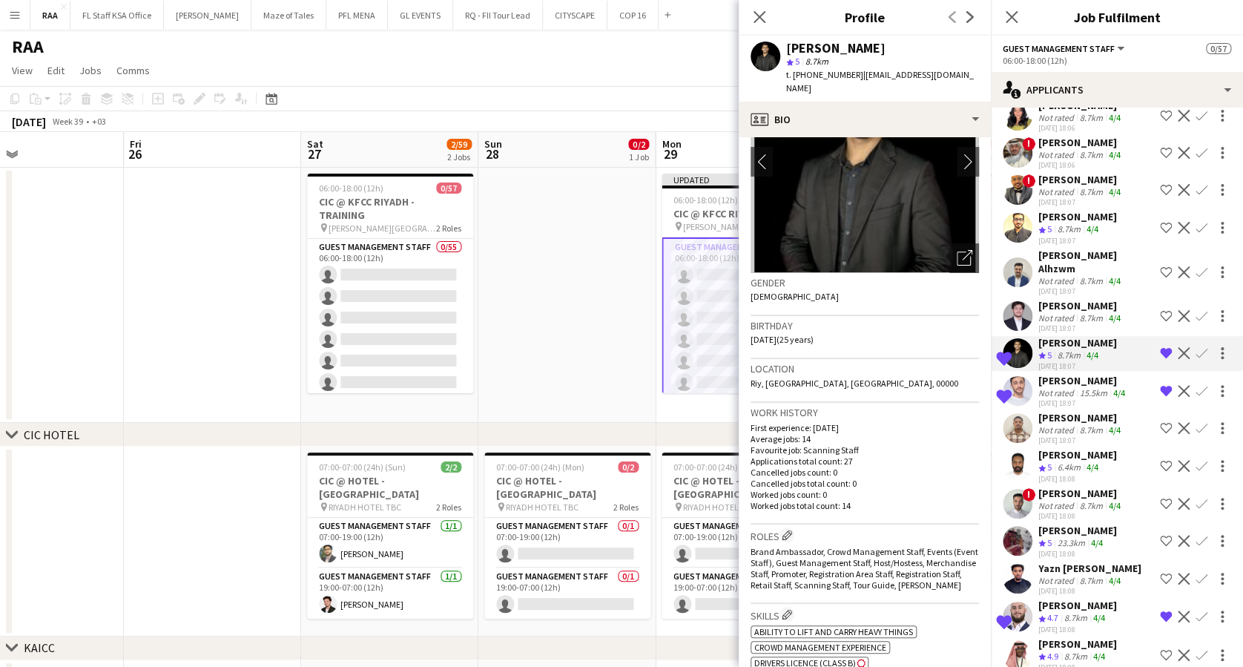
scroll to position [0, 0]
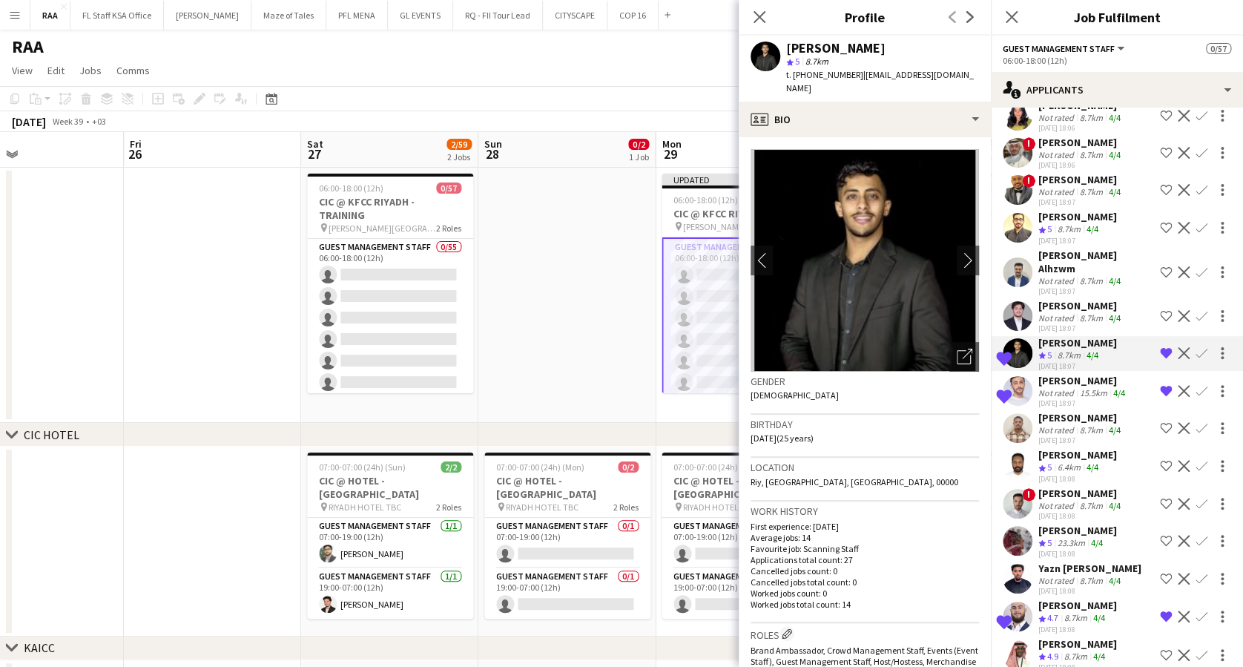
click at [1103, 374] on div "[PERSON_NAME]" at bounding box center [1083, 380] width 90 height 13
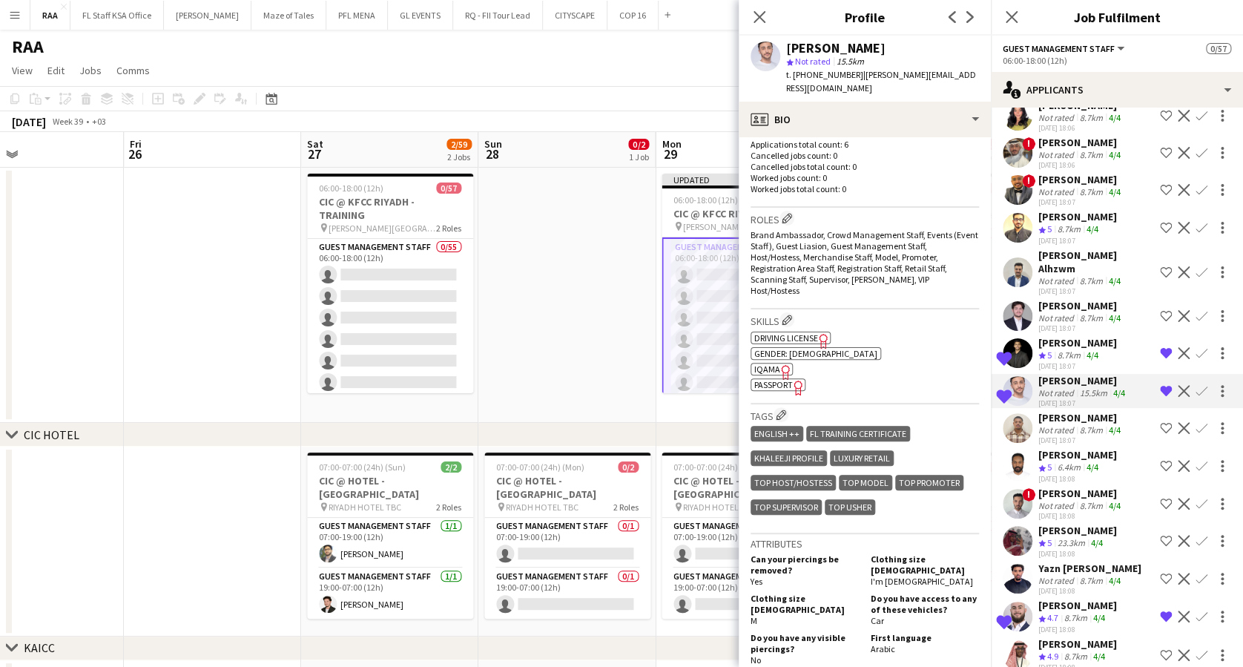
scroll to position [494, 0]
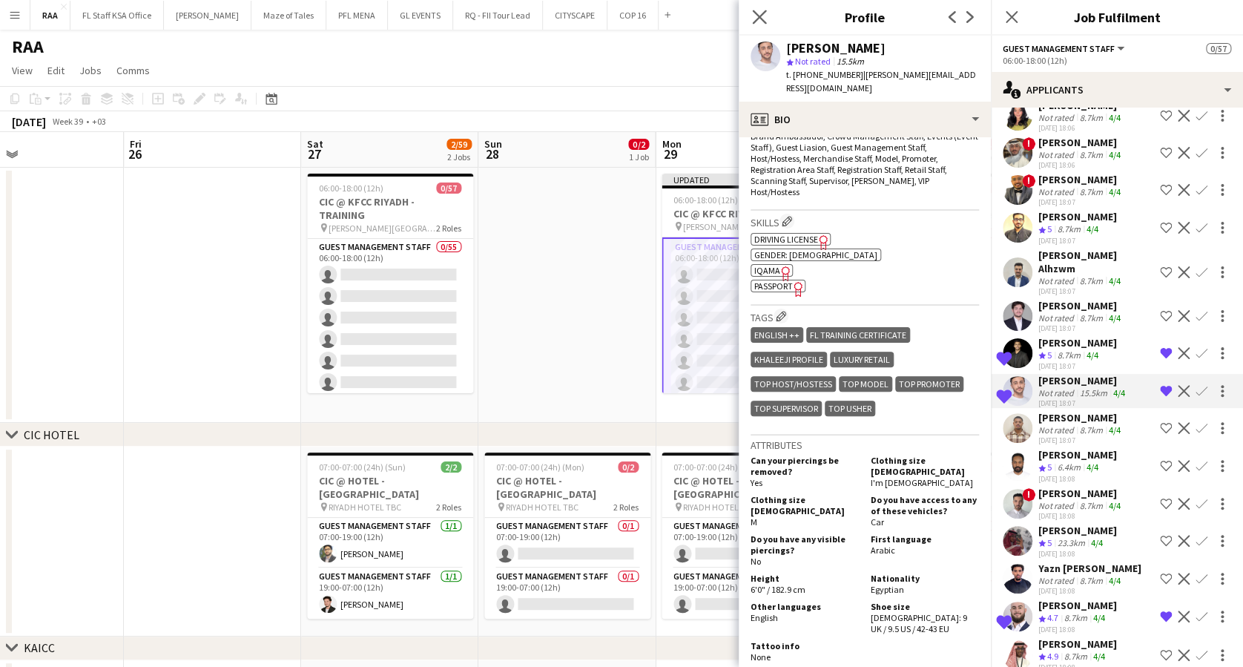
click at [767, 18] on app-icon "Close pop-in" at bounding box center [760, 18] width 22 height 22
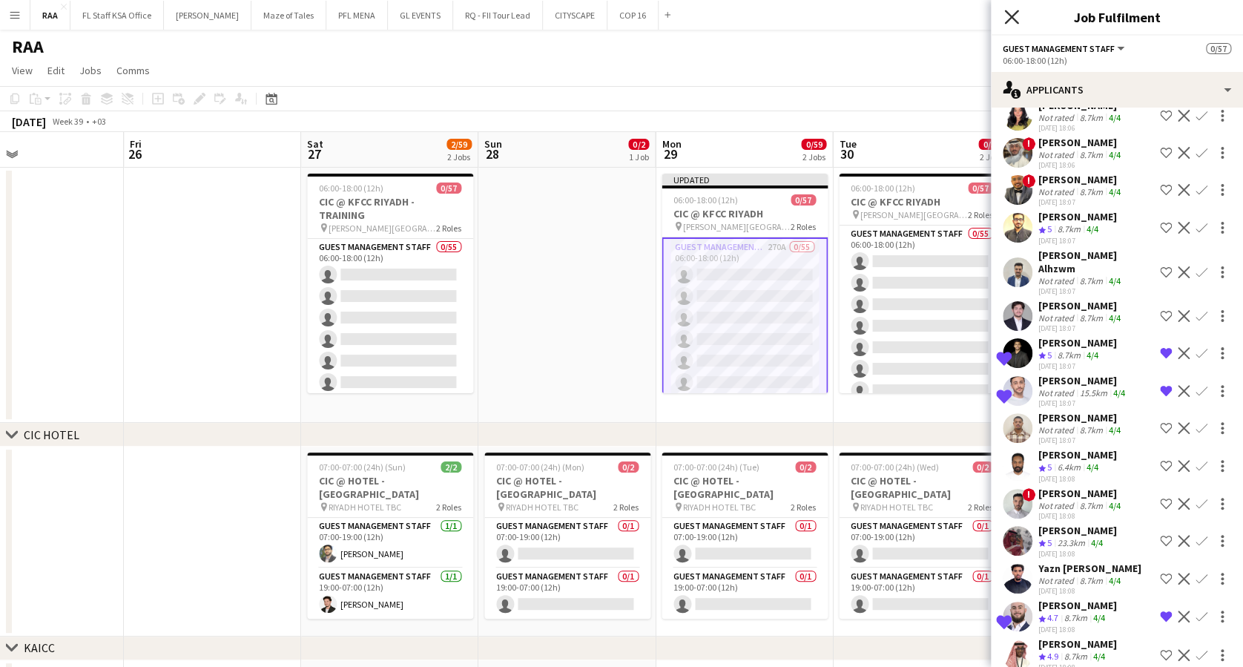
click at [1013, 19] on icon at bounding box center [1011, 17] width 14 height 14
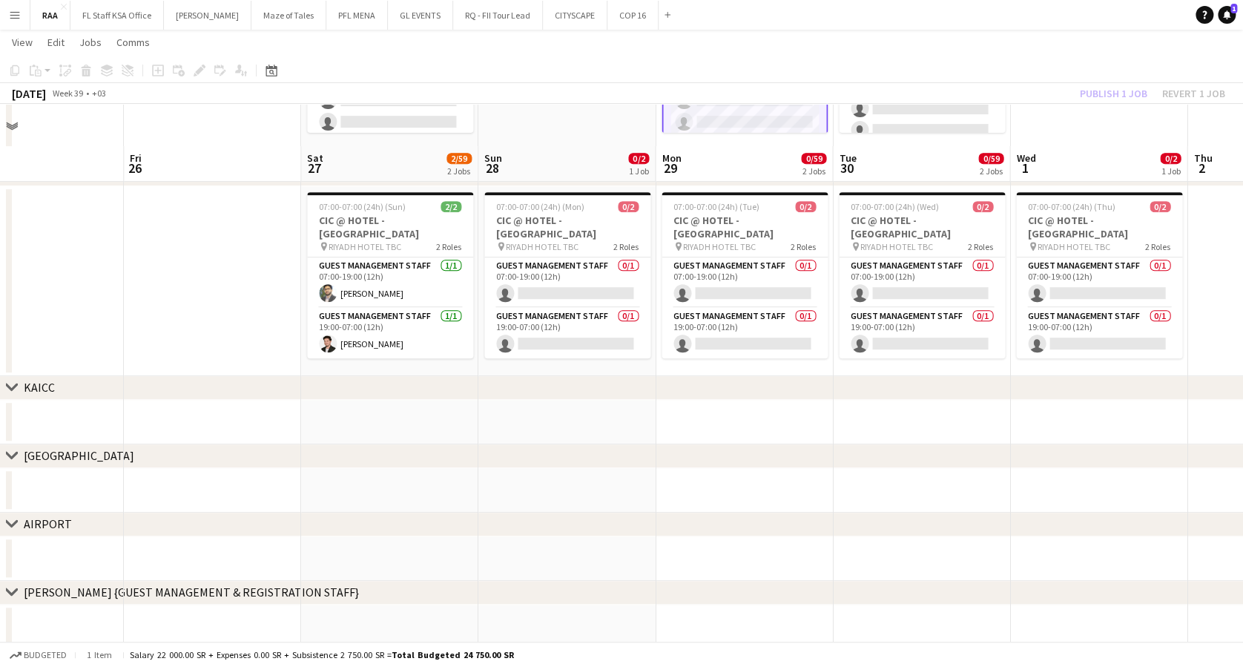
scroll to position [197, 0]
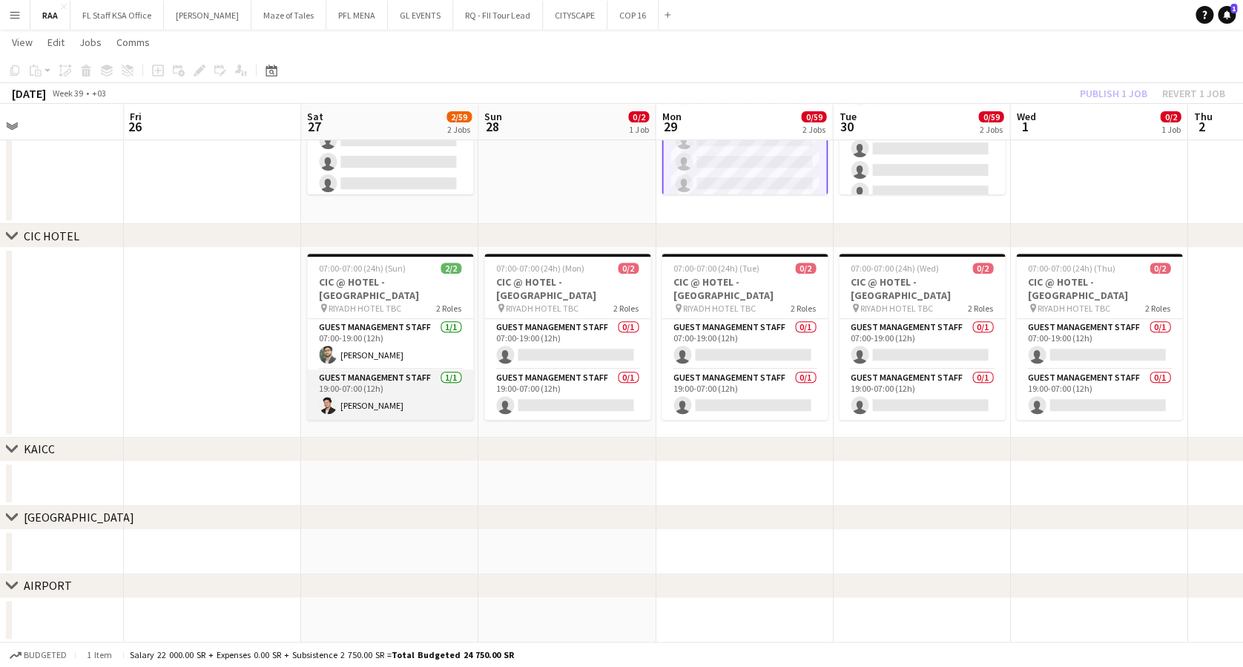
click at [430, 372] on app-card-role "Guest Management Staff [DATE] 19:00-07:00 (12h) [PERSON_NAME]" at bounding box center [390, 394] width 166 height 50
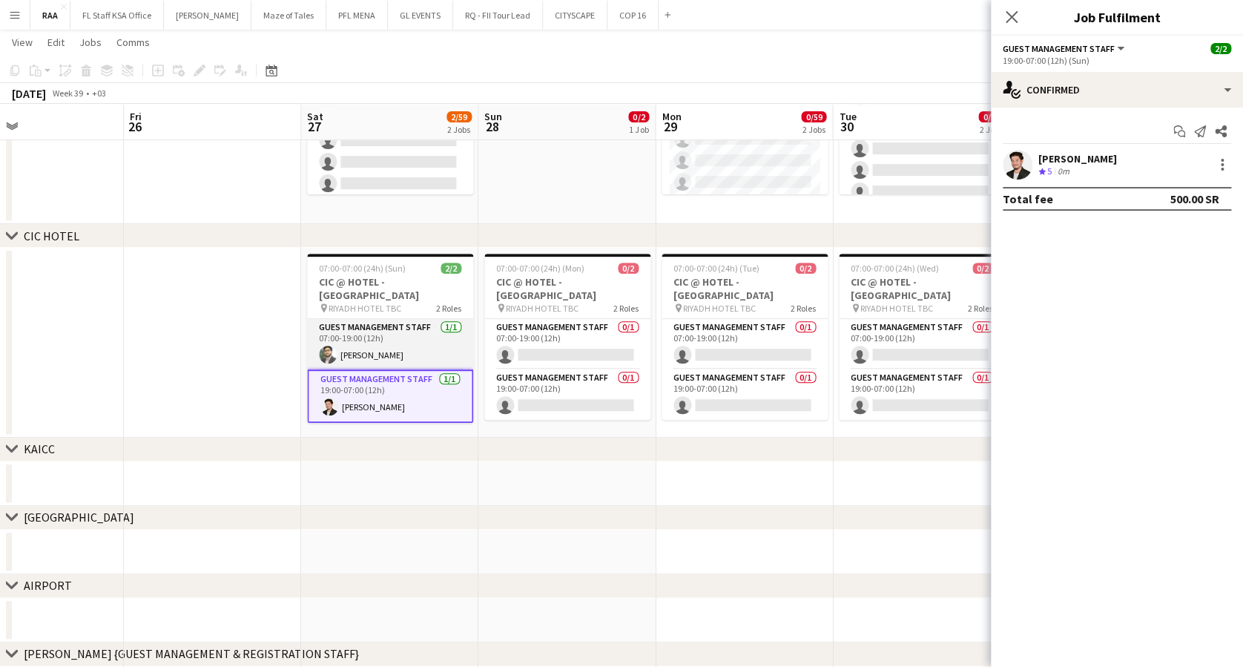
click at [423, 338] on app-card-role "Guest Management Staff [DATE] 07:00-19:00 (12h) [PERSON_NAME]" at bounding box center [390, 344] width 166 height 50
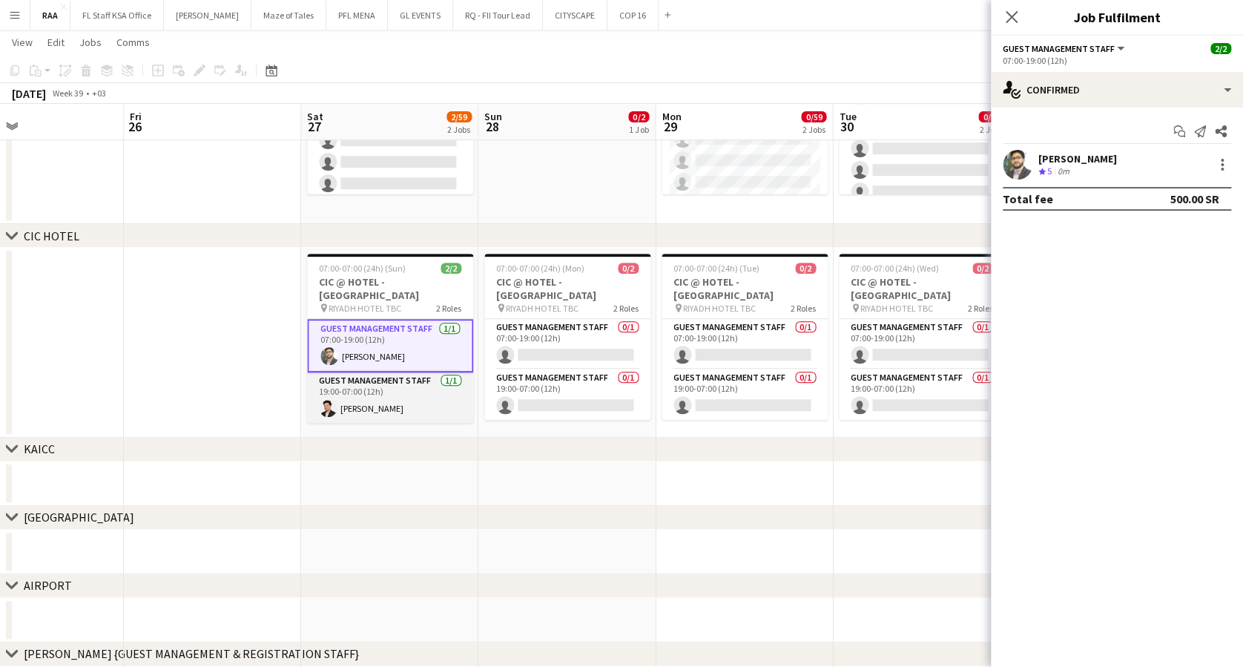
click at [417, 378] on app-card-role "Guest Management Staff [DATE] 19:00-07:00 (12h) [PERSON_NAME]" at bounding box center [390, 397] width 166 height 50
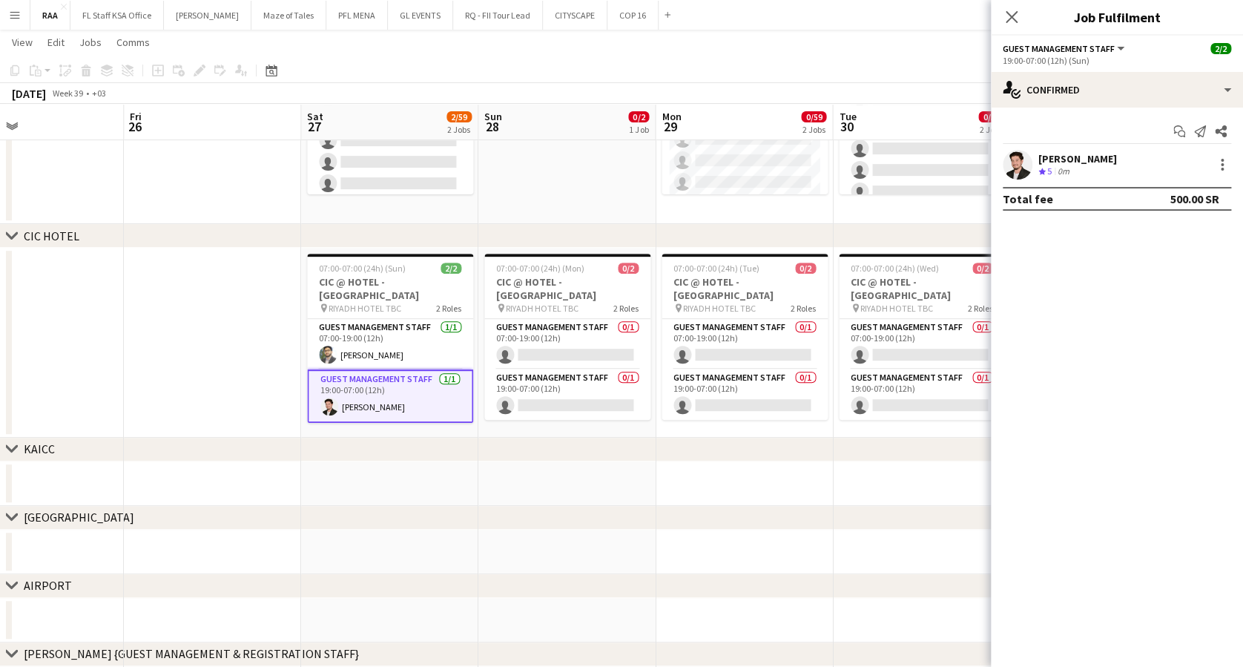
click at [1034, 163] on div "[PERSON_NAME] Crew rating 5 0m" at bounding box center [1117, 165] width 252 height 30
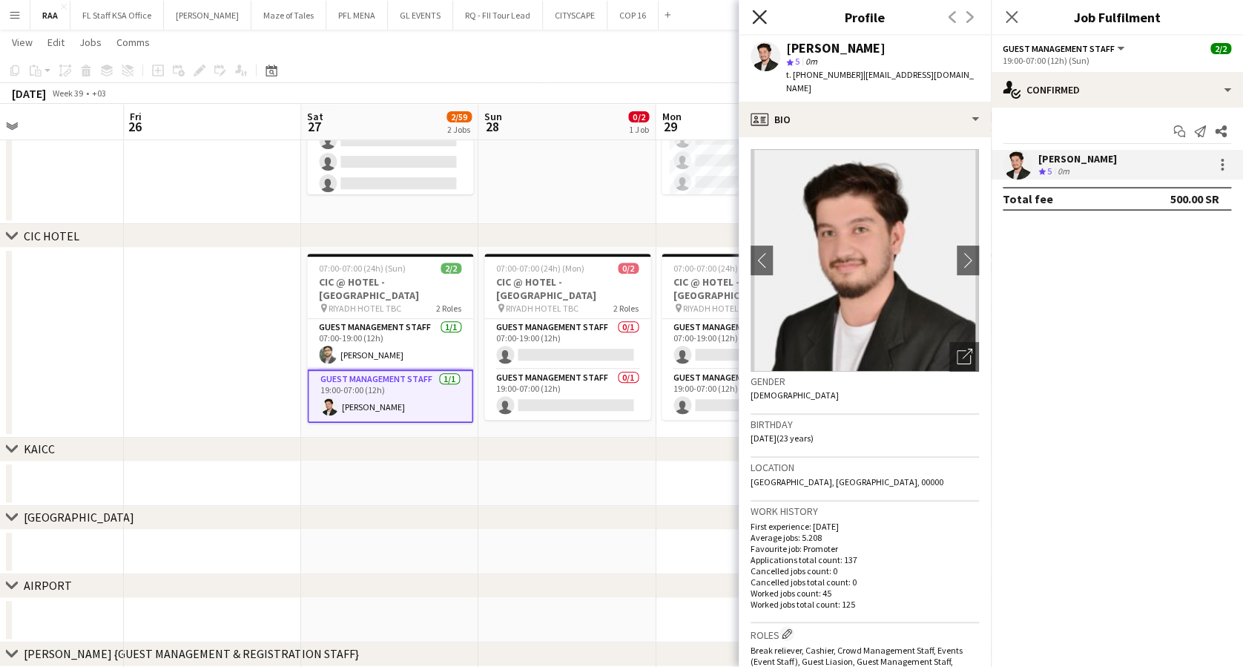
click at [760, 14] on icon "Close pop-in" at bounding box center [759, 17] width 14 height 14
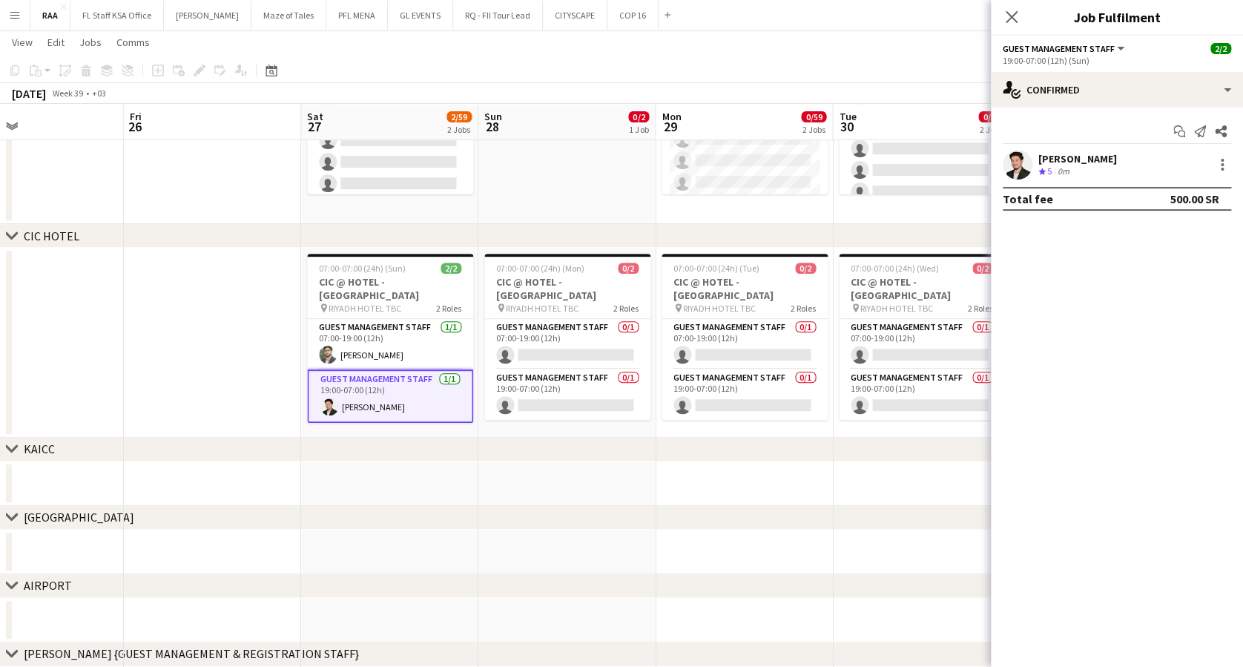
click at [205, 350] on app-date-cell at bounding box center [212, 343] width 177 height 190
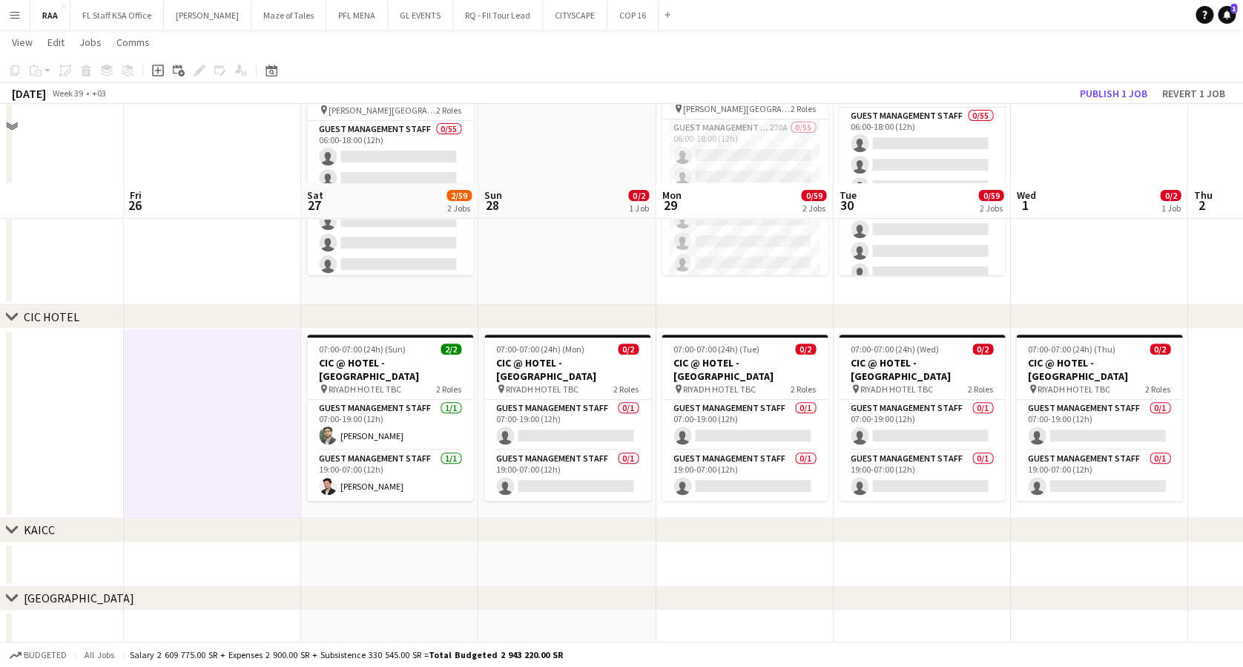
scroll to position [0, 0]
